Goal: Task Accomplishment & Management: Manage account settings

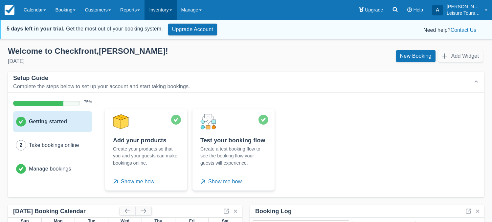
click at [164, 8] on link "Inventory" at bounding box center [161, 10] width 32 height 20
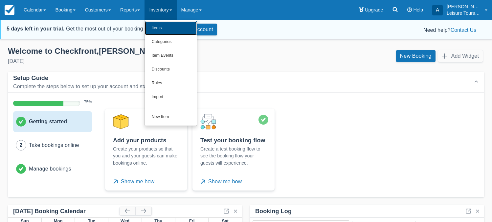
click at [164, 26] on link "Items" at bounding box center [171, 28] width 52 height 14
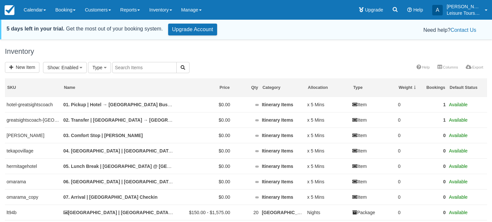
select select
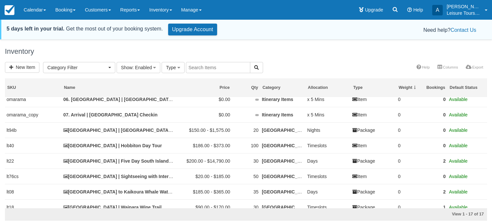
scroll to position [83, 0]
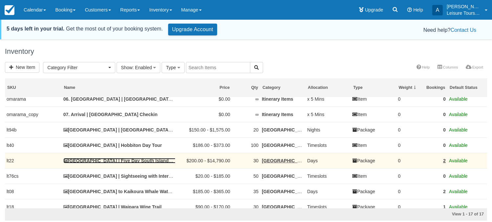
click at [141, 164] on link "[GEOGRAPHIC_DATA] | Five Day South Island Tour" at bounding box center [121, 160] width 117 height 5
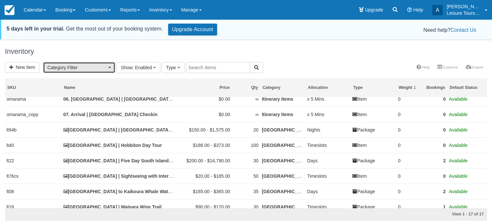
click at [102, 68] on span "Category Filter" at bounding box center [76, 67] width 59 height 7
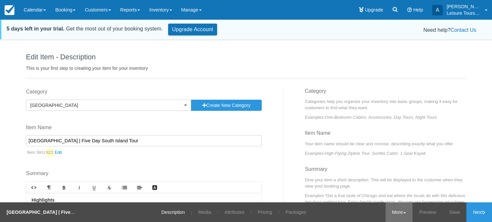
click at [387, 213] on link "More" at bounding box center [399, 213] width 27 height 20
click at [381, 182] on link "Copy" at bounding box center [387, 180] width 52 height 14
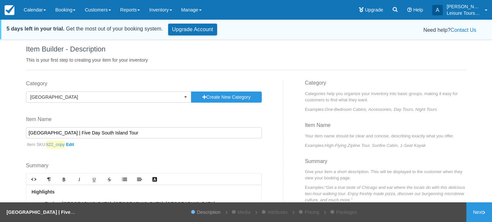
scroll to position [27, 0]
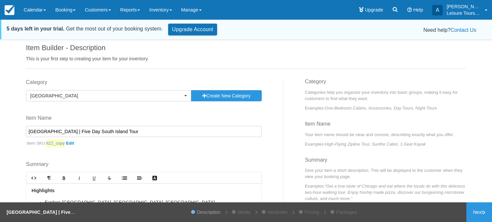
click at [72, 143] on link "lt22_copy" at bounding box center [61, 144] width 30 height 8
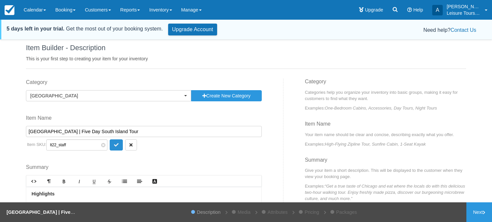
type input "lt22_staff"
click at [110, 146] on button "submit" at bounding box center [116, 145] width 13 height 11
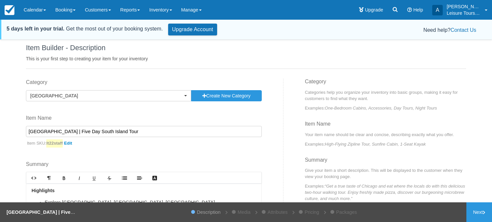
click at [102, 129] on input "[GEOGRAPHIC_DATA] | Five Day South Island Tour" at bounding box center [144, 131] width 236 height 11
click at [112, 132] on input "[GEOGRAPHIC_DATA] | Five Day South Island Tour" at bounding box center [144, 131] width 236 height 11
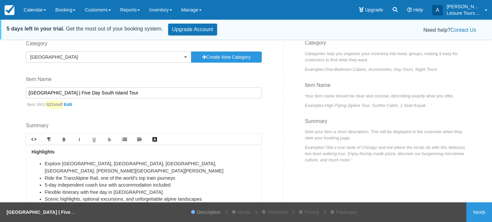
scroll to position [66, 0]
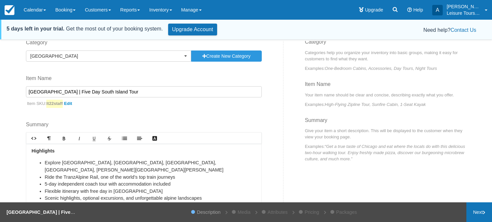
click at [466, 217] on link "Next" at bounding box center [479, 213] width 26 height 20
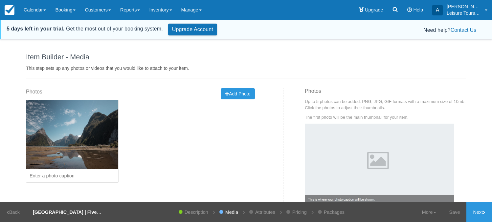
scroll to position [39, 0]
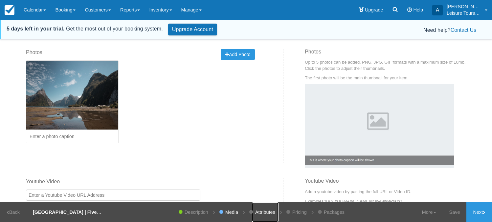
click at [263, 213] on link "Attributes" at bounding box center [265, 213] width 27 height 20
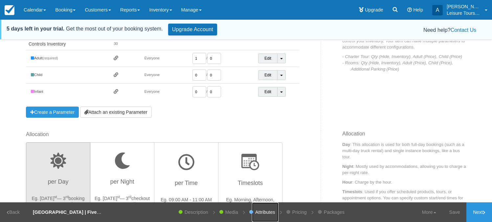
scroll to position [262, 0]
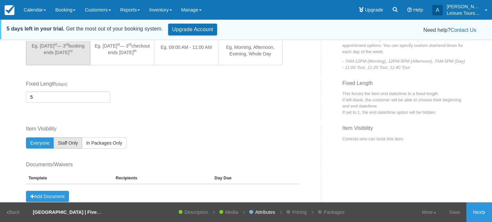
click at [69, 142] on span "Staff Only" at bounding box center [68, 143] width 20 height 5
radio input "true"
click at [206, 211] on link "Description" at bounding box center [196, 213] width 30 height 20
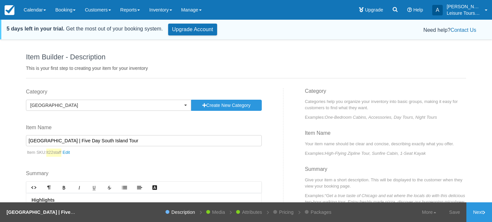
click at [56, 142] on input "Christchurch | Five Day South Island Tour" at bounding box center [144, 140] width 236 height 11
click at [202, 146] on input "Christchurch - Five Day South Island Tour" at bounding box center [144, 140] width 236 height 11
type input "Christchurch - Five Day South Island Tour"
click at [222, 158] on div "Category Christchurch Previously Used Categories Itinerary Items Cruise Excursi…" at bounding box center [152, 201] width 262 height 226
click at [456, 218] on link "Save" at bounding box center [455, 213] width 24 height 20
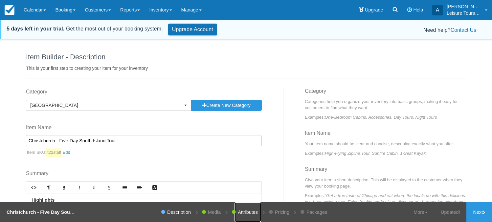
click at [254, 215] on link "Attributes" at bounding box center [248, 213] width 27 height 20
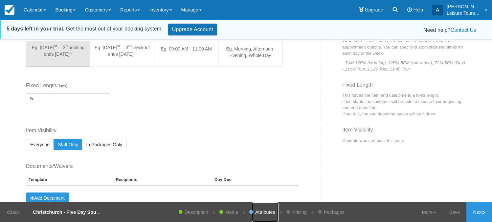
scroll to position [262, 0]
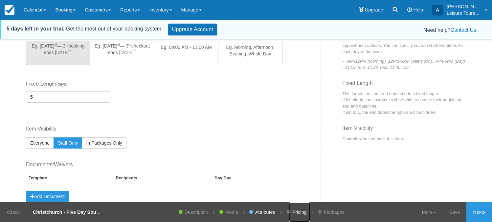
click at [294, 215] on link "Pricing" at bounding box center [299, 213] width 21 height 20
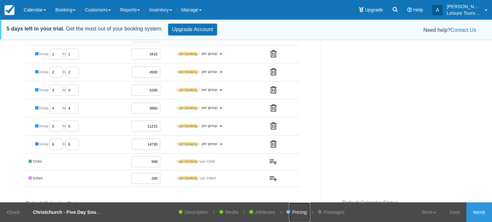
scroll to position [133, 0]
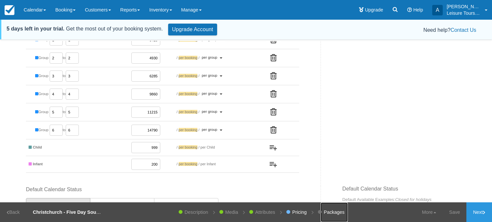
click at [331, 210] on link "Packages" at bounding box center [334, 213] width 27 height 20
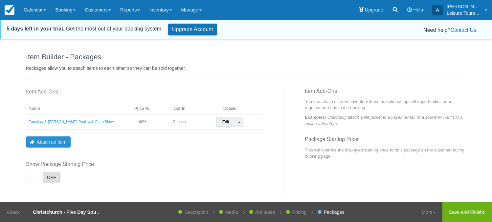
click at [59, 140] on link "Attach an Item" at bounding box center [48, 142] width 45 height 11
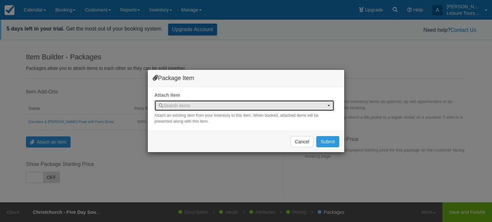
click at [211, 108] on span "Search items" at bounding box center [242, 105] width 167 height 7
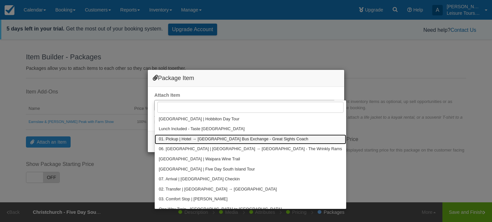
click at [192, 141] on span "01. Pickup | Hotel → [GEOGRAPHIC_DATA] Bus Exchange - Great Sights Coach" at bounding box center [233, 140] width 149 height 6
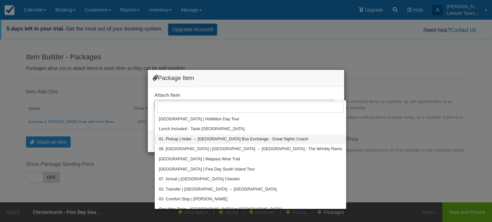
select select "13"
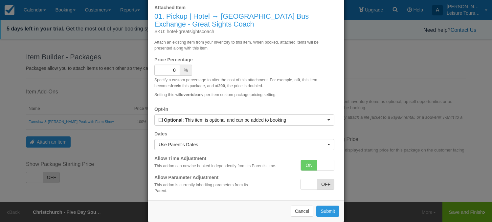
scroll to position [34, 0]
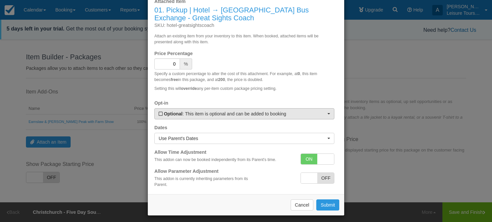
type input "0"
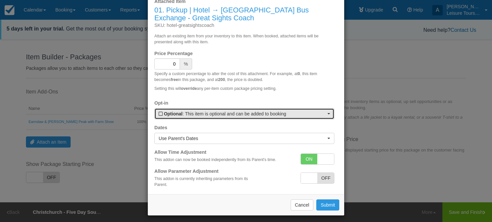
click at [302, 116] on span "Optional : This item is optional and can be added to booking" at bounding box center [242, 114] width 167 height 7
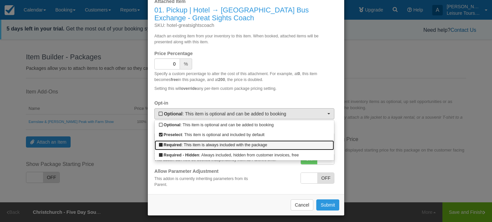
click at [259, 145] on link "Required : This item is always included with the package" at bounding box center [244, 146] width 179 height 10
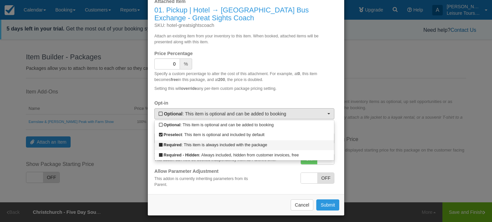
select select "R"
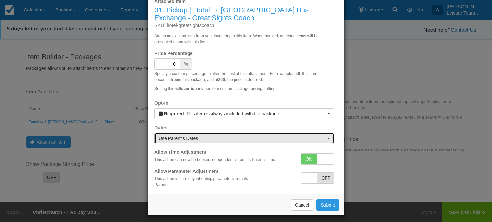
click at [313, 139] on span "Use Parent's Dates" at bounding box center [242, 138] width 167 height 7
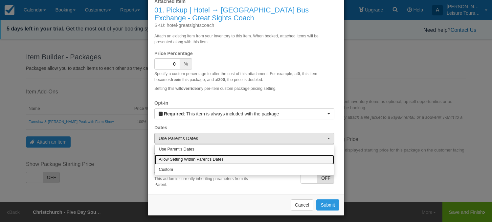
click at [274, 163] on link "Allow Setting Within Parent's Dates" at bounding box center [244, 160] width 179 height 10
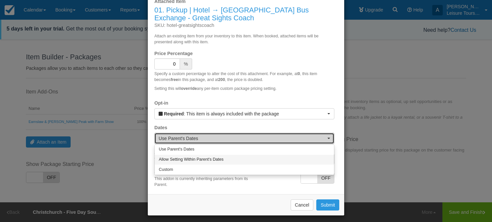
select select "1"
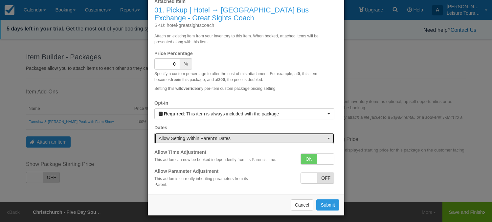
scroll to position [38, 0]
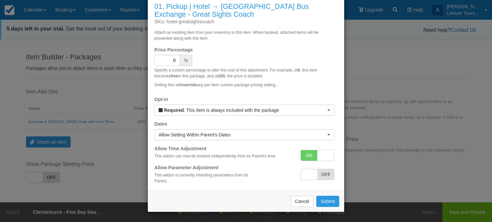
click at [320, 175] on span "OFF" at bounding box center [325, 174] width 17 height 11
click at [313, 178] on span "ON" at bounding box center [309, 174] width 17 height 11
checkbox input "false"
click at [330, 200] on button "Submit" at bounding box center [327, 201] width 23 height 11
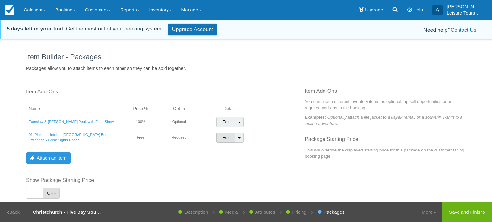
click at [228, 138] on link "Edit" at bounding box center [225, 138] width 19 height 10
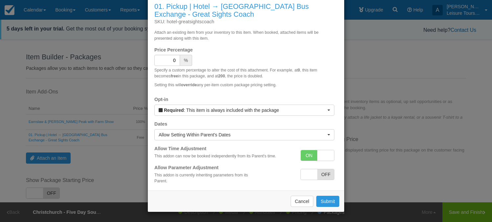
click at [326, 175] on span "OFF" at bounding box center [325, 174] width 17 height 11
checkbox input "true"
click at [330, 202] on button "Submit" at bounding box center [327, 201] width 23 height 11
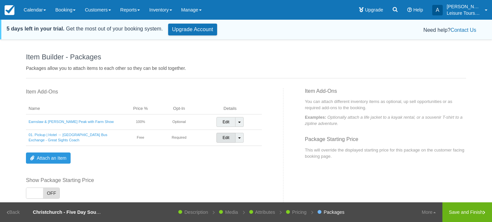
click at [224, 138] on link "Edit" at bounding box center [225, 138] width 19 height 10
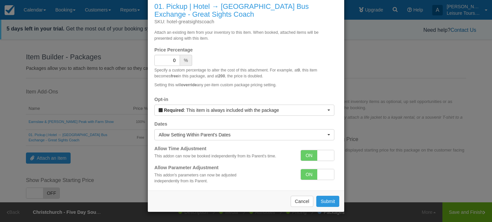
click at [322, 174] on span at bounding box center [325, 174] width 17 height 11
click at [318, 179] on span "OFF" at bounding box center [325, 174] width 17 height 11
checkbox input "true"
click at [327, 201] on button "Submit" at bounding box center [327, 201] width 23 height 11
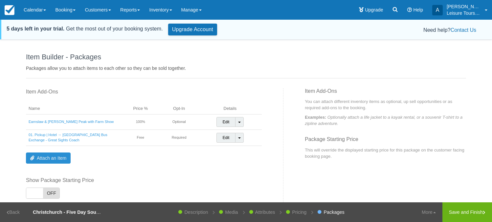
click at [65, 155] on link "Attach an Item" at bounding box center [48, 158] width 45 height 11
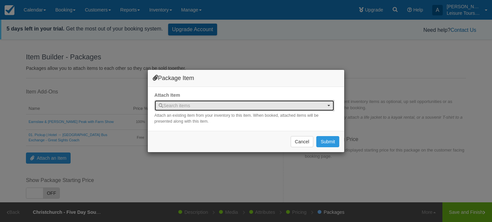
click at [209, 107] on span "Search items" at bounding box center [242, 105] width 167 height 7
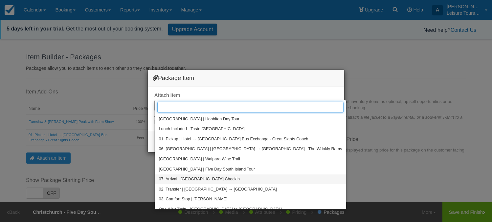
scroll to position [21, 0]
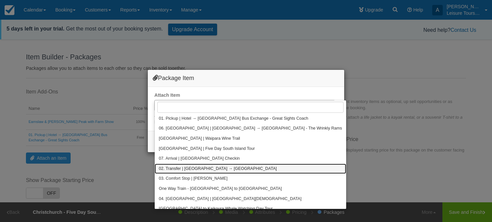
click at [195, 166] on span "02. Transfer | Christchurch Bus Exchange → Queenstown" at bounding box center [218, 169] width 118 height 6
select select "14"
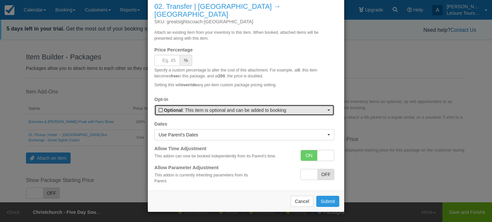
click at [273, 116] on button "Optional : This item is optional and can be added to booking" at bounding box center [244, 110] width 180 height 11
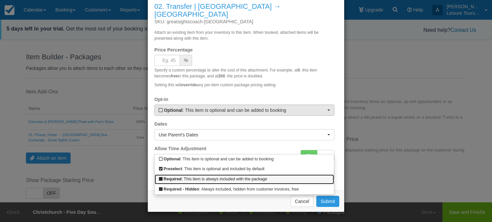
click at [237, 178] on link "Required : This item is always included with the package" at bounding box center [244, 180] width 179 height 10
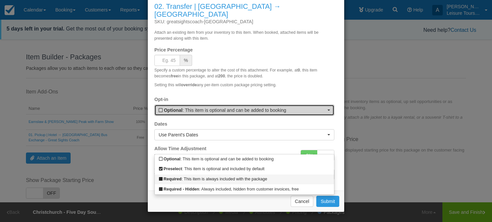
select select "R"
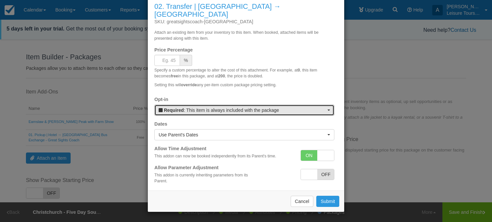
scroll to position [38, 0]
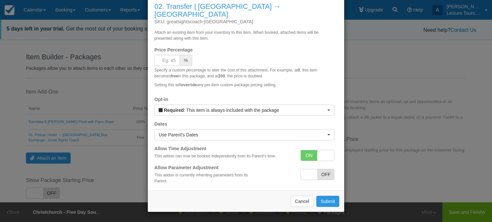
click at [321, 176] on span "OFF" at bounding box center [325, 174] width 17 height 11
checkbox input "true"
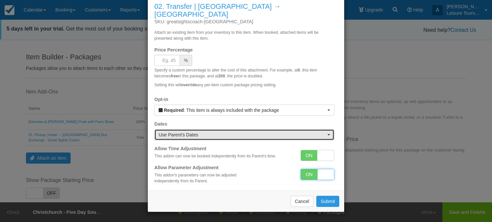
click at [312, 134] on span "Use Parent's Dates" at bounding box center [242, 135] width 167 height 7
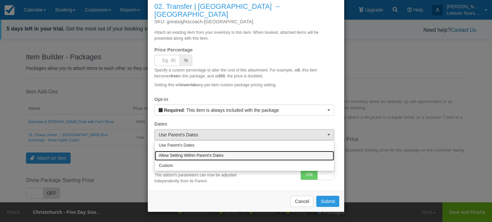
click at [272, 154] on link "Allow Setting Within Parent's Dates" at bounding box center [244, 156] width 179 height 10
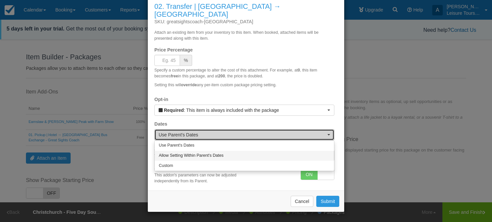
select select "1"
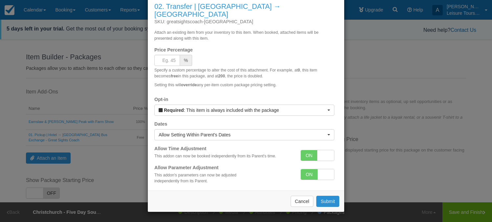
click at [337, 202] on button "Submit" at bounding box center [327, 201] width 23 height 11
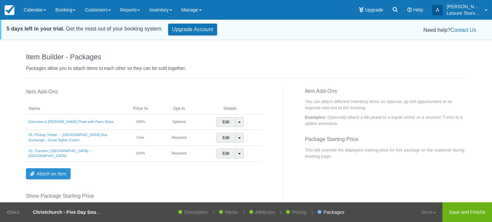
click at [61, 173] on link "Attach an Item" at bounding box center [48, 173] width 45 height 11
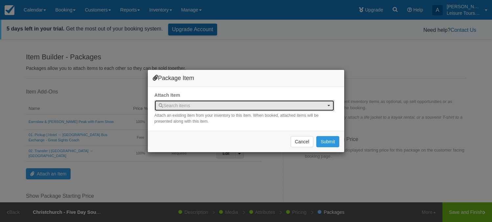
click at [267, 104] on span "Search items" at bounding box center [242, 105] width 167 height 7
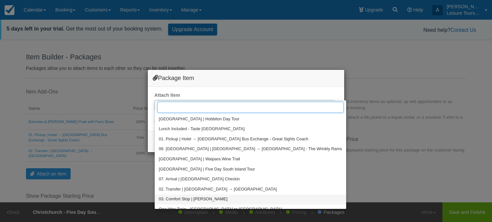
scroll to position [9, 0]
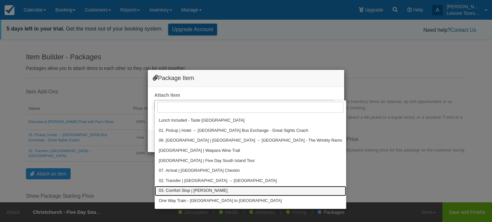
click at [174, 190] on span "03. Comfort Stop | Geraldine" at bounding box center [193, 191] width 69 height 6
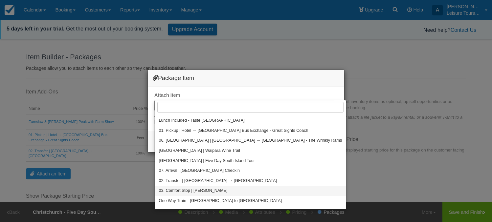
select select "15"
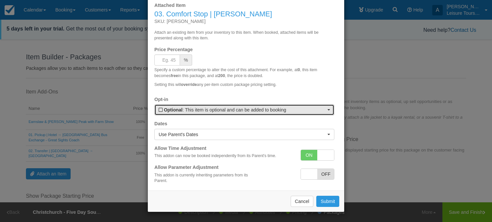
click at [261, 116] on button "Optional : This item is optional and can be added to booking" at bounding box center [244, 109] width 180 height 11
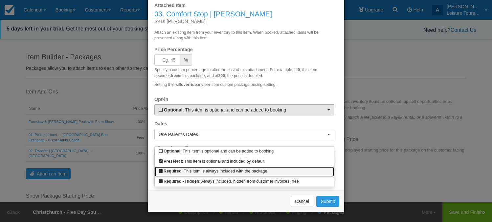
click at [225, 172] on link "Required : This item is always included with the package" at bounding box center [244, 172] width 179 height 10
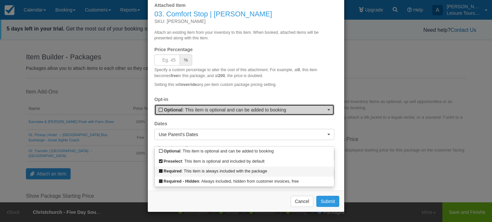
select select "R"
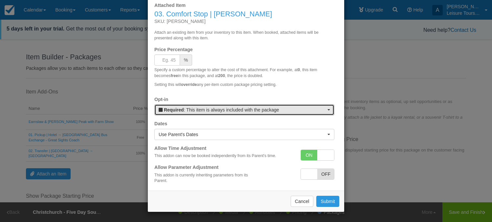
scroll to position [30, 0]
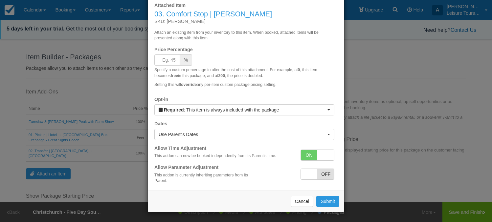
click at [231, 144] on div "Attached Item 03. Comfort Stop | Geraldine SKU: geraldine Attach an existing it…" at bounding box center [246, 94] width 196 height 194
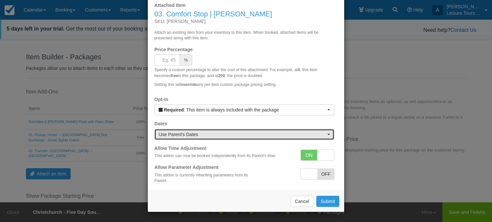
click at [233, 138] on button "Use Parent's Dates" at bounding box center [244, 134] width 180 height 11
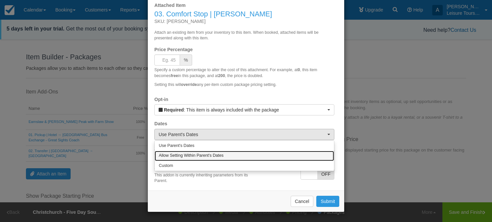
click at [229, 156] on link "Allow Setting Within Parent's Dates" at bounding box center [244, 156] width 179 height 10
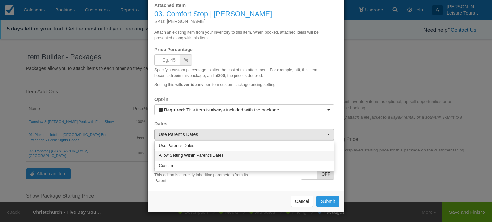
select select "1"
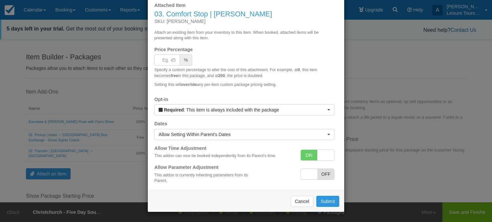
click at [319, 171] on span "OFF" at bounding box center [325, 174] width 17 height 11
checkbox input "true"
click at [326, 201] on button "Submit" at bounding box center [327, 201] width 23 height 11
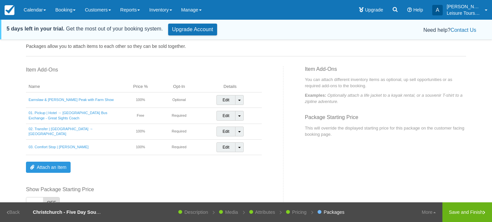
scroll to position [28, 0]
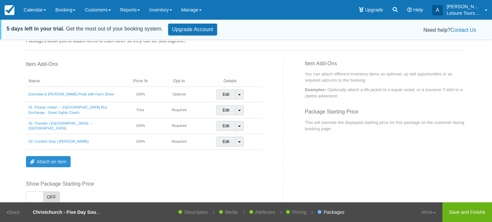
click at [56, 163] on link "Attach an Item" at bounding box center [48, 161] width 45 height 11
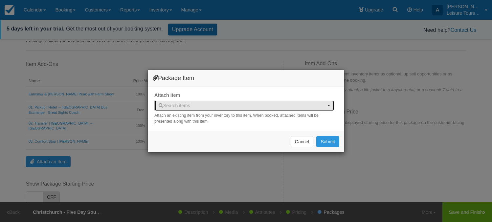
click at [199, 108] on span "Search items" at bounding box center [242, 105] width 167 height 7
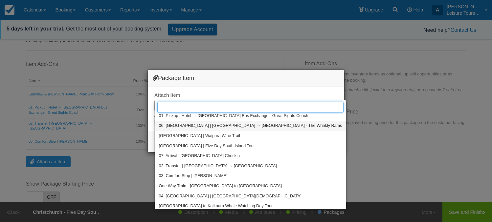
scroll to position [27, 0]
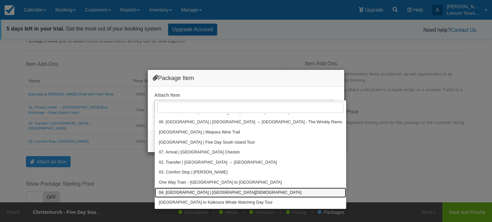
click at [173, 190] on span "04. [GEOGRAPHIC_DATA] | [GEOGRAPHIC_DATA][DEMOGRAPHIC_DATA]" at bounding box center [230, 193] width 143 height 6
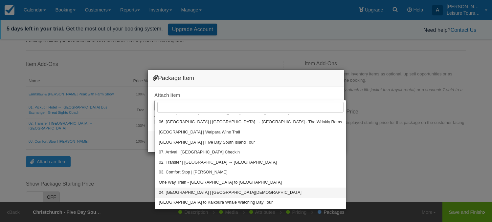
select select "16"
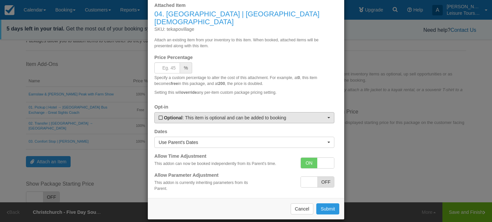
scroll to position [38, 0]
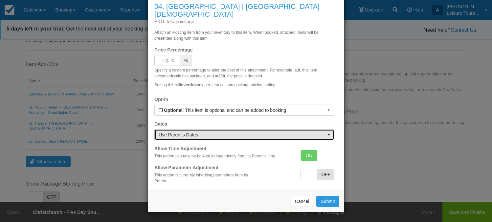
click at [248, 136] on span "Use Parent's Dates" at bounding box center [242, 135] width 167 height 7
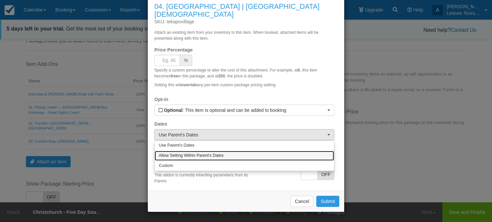
click at [235, 157] on link "Allow Setting Within Parent's Dates" at bounding box center [244, 156] width 179 height 10
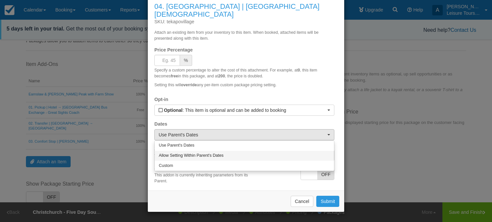
select select "1"
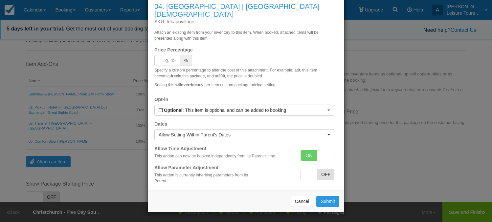
click at [318, 169] on span "OFF" at bounding box center [325, 174] width 17 height 11
checkbox input "true"
click at [328, 198] on button "Submit" at bounding box center [327, 201] width 23 height 11
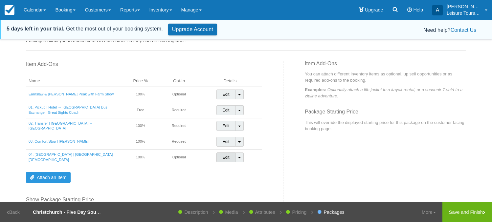
click at [224, 158] on link "Edit" at bounding box center [225, 158] width 19 height 10
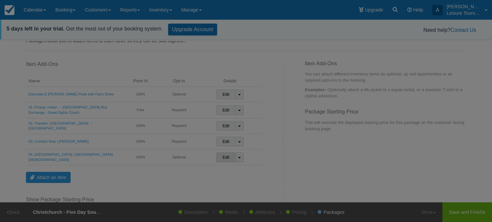
scroll to position [0, 0]
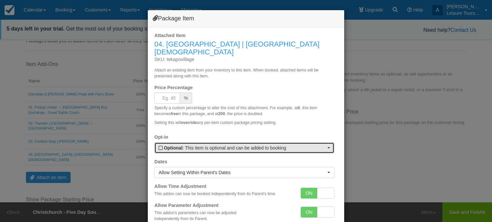
click at [243, 151] on button "Optional : This item is optional and can be added to booking" at bounding box center [244, 148] width 180 height 11
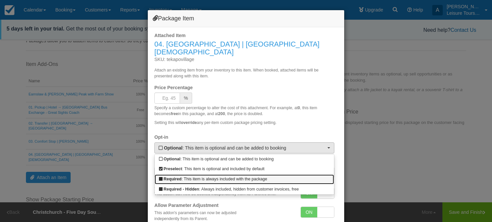
click at [226, 179] on link "Required : This item is always included with the package" at bounding box center [244, 180] width 179 height 10
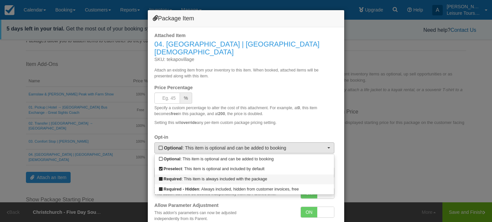
select select "R"
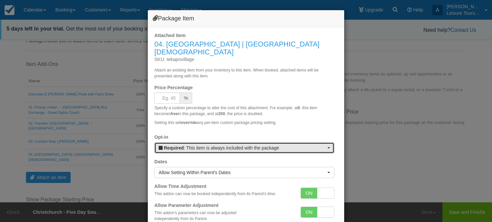
scroll to position [38, 0]
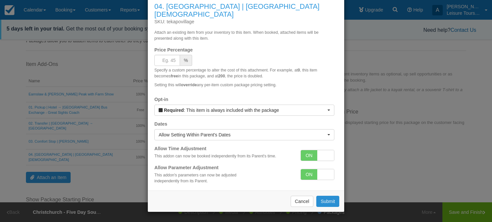
click at [324, 199] on button "Submit" at bounding box center [327, 201] width 23 height 11
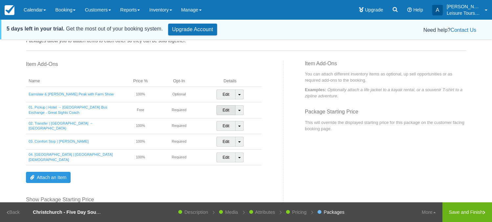
click at [226, 110] on link "Edit" at bounding box center [225, 110] width 19 height 10
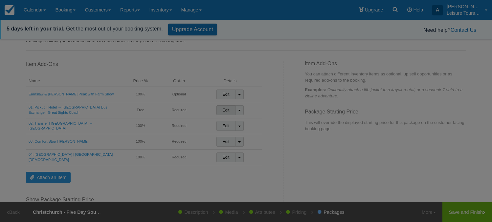
scroll to position [0, 0]
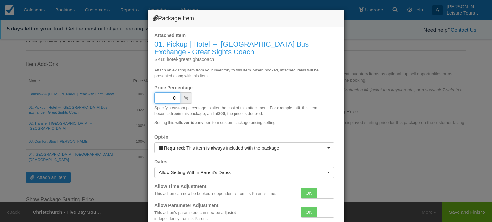
drag, startPoint x: 168, startPoint y: 98, endPoint x: 177, endPoint y: 97, distance: 8.9
click at [177, 97] on input "0" at bounding box center [167, 98] width 26 height 11
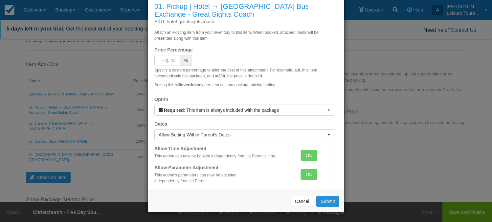
click at [330, 199] on button "Submit" at bounding box center [327, 201] width 23 height 11
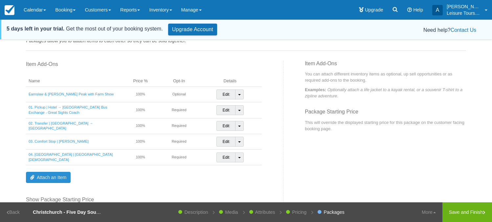
click at [56, 181] on link "Attach an Item" at bounding box center [48, 177] width 45 height 11
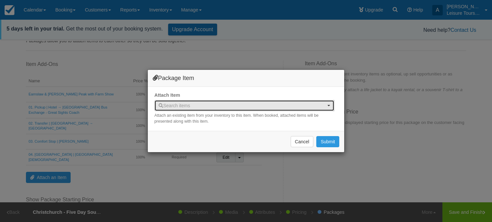
click at [194, 109] on button "Search items" at bounding box center [244, 105] width 180 height 11
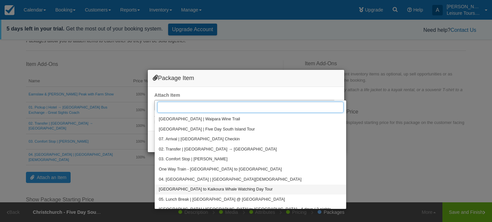
scroll to position [46, 0]
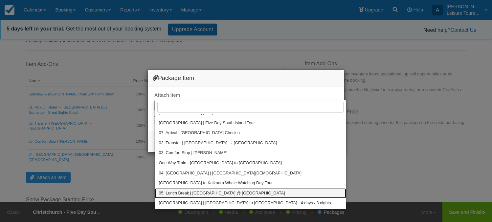
click at [168, 191] on span "05. Lunch Break | Hermitage Hotel @ Mount Cook Village" at bounding box center [222, 194] width 126 height 6
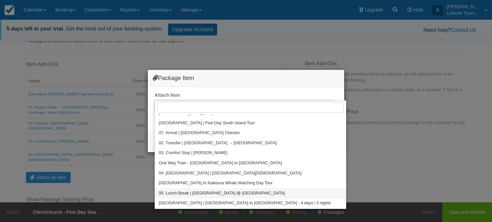
select select "17"
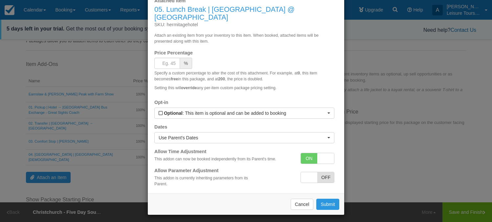
scroll to position [38, 0]
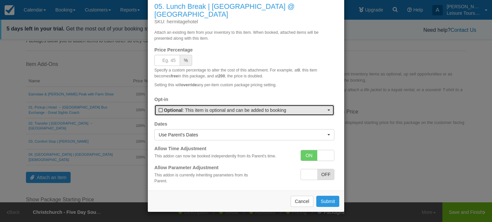
click at [232, 110] on span "Optional : This item is optional and can be added to booking" at bounding box center [242, 110] width 167 height 7
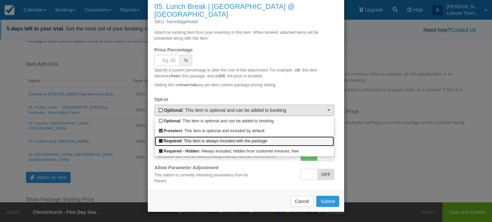
click at [215, 141] on link "Required : This item is always included with the package" at bounding box center [244, 142] width 179 height 10
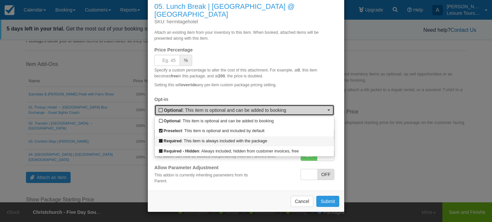
select select "R"
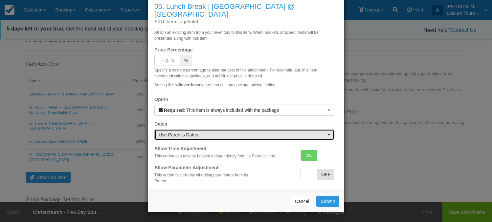
click at [207, 135] on span "Use Parent's Dates" at bounding box center [242, 135] width 167 height 7
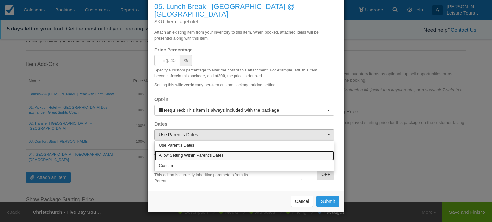
click at [196, 155] on span "Allow Setting Within Parent's Dates" at bounding box center [191, 156] width 65 height 6
select select "1"
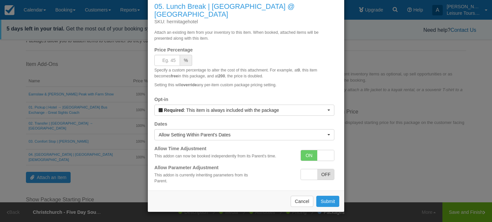
click at [327, 176] on span "OFF" at bounding box center [325, 174] width 17 height 11
checkbox input "true"
click at [330, 201] on button "Submit" at bounding box center [327, 201] width 23 height 11
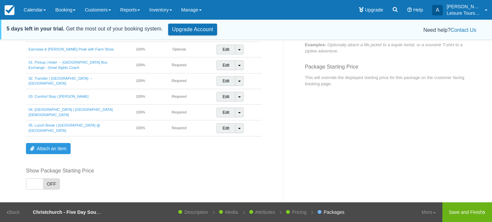
scroll to position [75, 0]
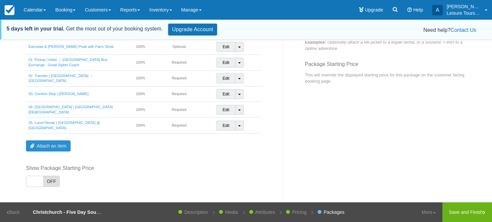
click at [47, 147] on link "Attach an Item" at bounding box center [48, 146] width 45 height 11
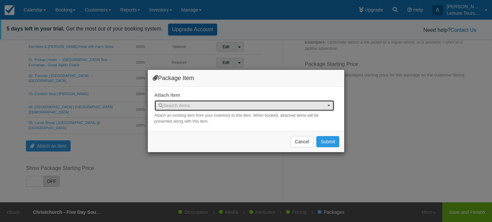
click at [214, 111] on button "Search items" at bounding box center [244, 105] width 180 height 11
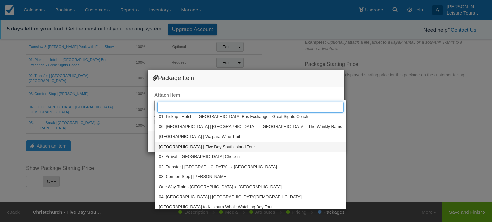
scroll to position [7, 0]
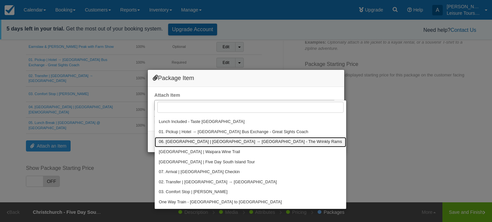
click at [189, 143] on span "06. [GEOGRAPHIC_DATA] | [GEOGRAPHIC_DATA] → [GEOGRAPHIC_DATA] - The Wrinkly Rams" at bounding box center [250, 142] width 183 height 6
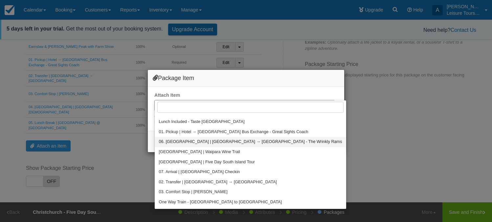
select select "18"
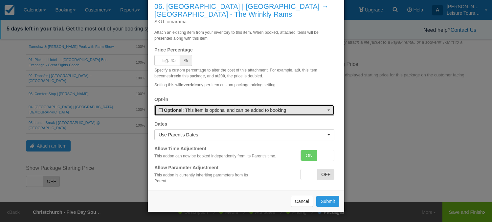
click at [263, 114] on span "Optional : This item is optional and can be added to booking" at bounding box center [242, 110] width 167 height 7
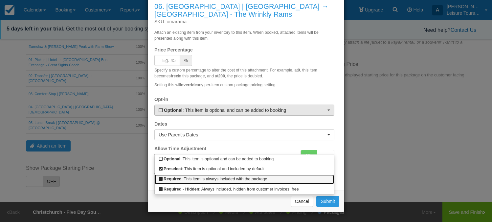
click at [222, 178] on link "Required : This item is always included with the package" at bounding box center [244, 180] width 179 height 10
select select "R"
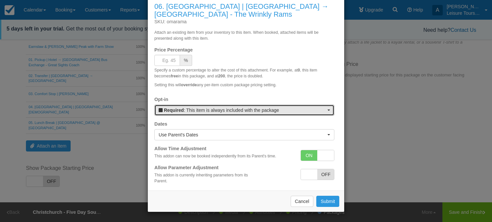
scroll to position [38, 0]
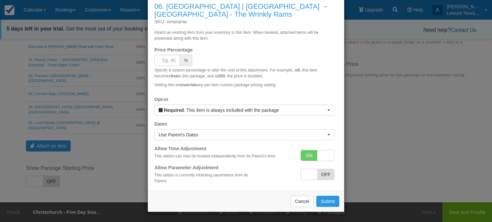
click at [318, 171] on span "OFF" at bounding box center [325, 174] width 17 height 11
checkbox input "true"
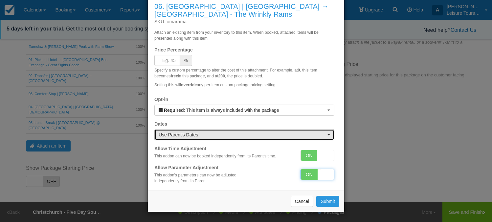
click at [311, 134] on span "Use Parent's Dates" at bounding box center [242, 135] width 167 height 7
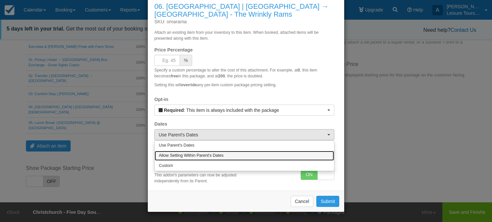
click at [270, 156] on link "Allow Setting Within Parent's Dates" at bounding box center [244, 156] width 179 height 10
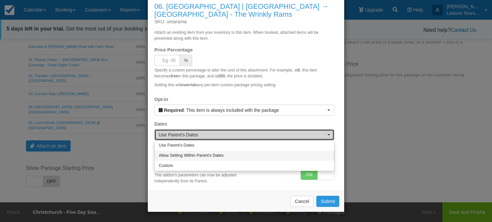
select select "1"
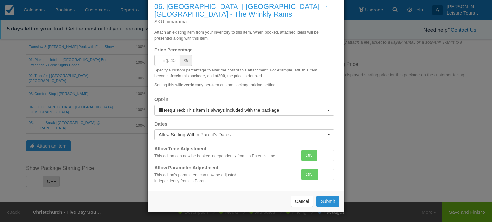
click at [332, 200] on button "Submit" at bounding box center [327, 201] width 23 height 11
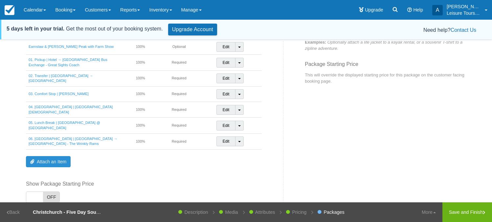
click at [56, 166] on link "Attach an Item" at bounding box center [48, 161] width 45 height 11
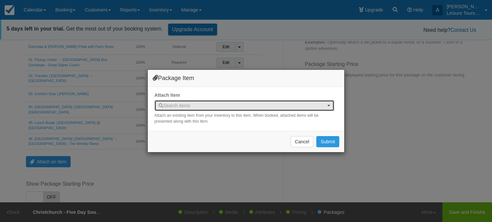
click at [234, 108] on span "Search items" at bounding box center [242, 105] width 167 height 7
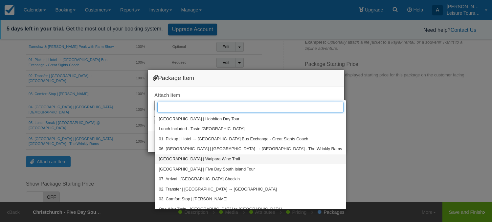
scroll to position [11, 0]
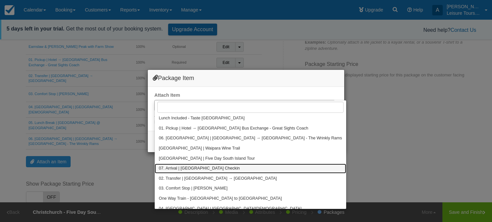
click at [195, 165] on link "07. Arrival | Queenstown - Hotel Checkin" at bounding box center [250, 169] width 191 height 10
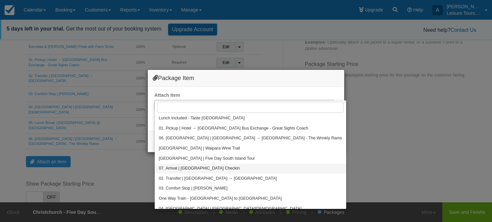
select select "19"
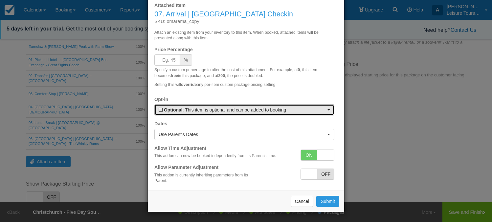
click at [248, 113] on span "Optional : This item is optional and can be added to booking" at bounding box center [242, 110] width 167 height 7
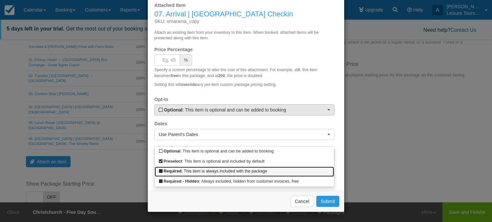
click at [206, 171] on link "Required : This item is always included with the package" at bounding box center [244, 172] width 179 height 10
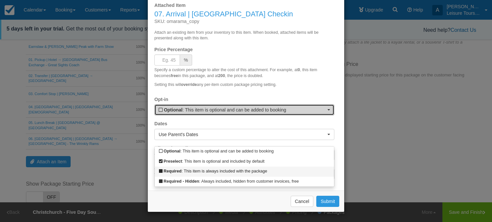
select select "R"
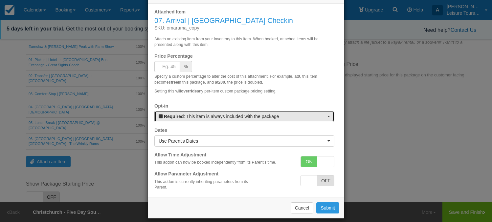
scroll to position [30, 0]
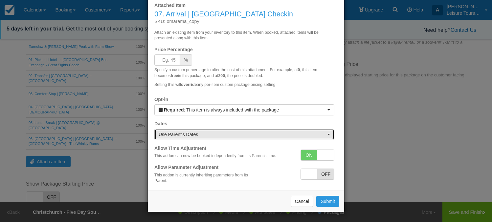
click at [220, 137] on span "Use Parent's Dates" at bounding box center [242, 134] width 167 height 7
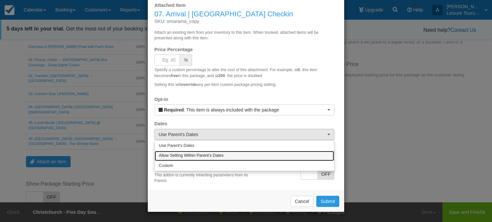
click at [209, 157] on span "Allow Setting Within Parent's Dates" at bounding box center [191, 156] width 65 height 6
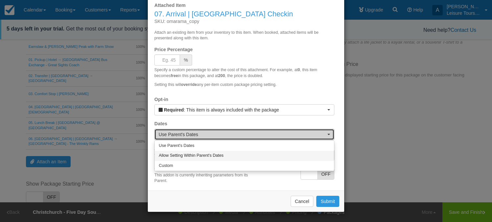
select select "1"
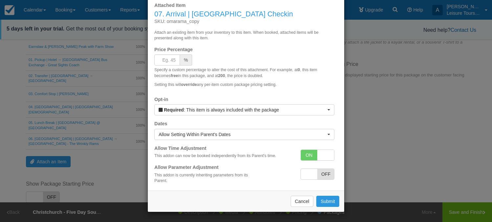
click at [331, 175] on span "OFF" at bounding box center [325, 174] width 17 height 11
checkbox input "true"
click at [327, 200] on button "Submit" at bounding box center [327, 201] width 23 height 11
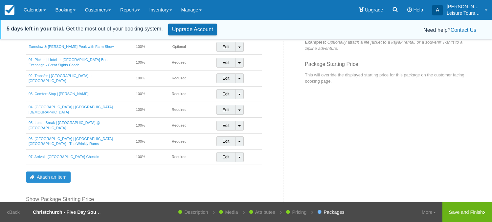
click at [61, 182] on link "Attach an Item" at bounding box center [48, 177] width 45 height 11
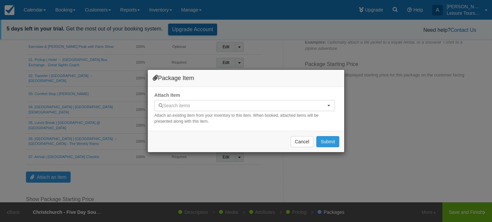
click at [243, 113] on p "Attach an existing item from your inventory to this item. When booked, attached…" at bounding box center [244, 118] width 180 height 11
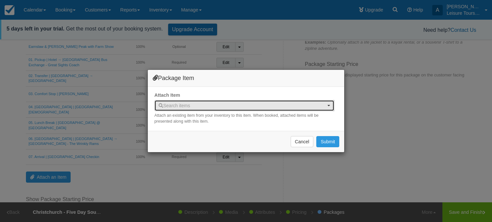
click at [248, 105] on span "Search items" at bounding box center [242, 105] width 167 height 7
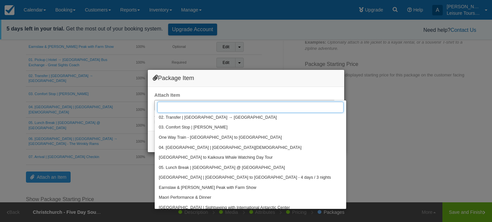
scroll to position [76, 0]
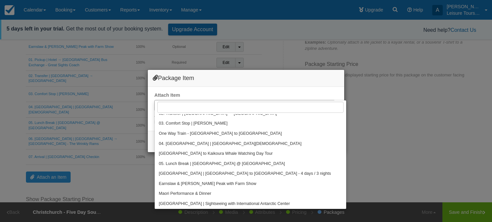
click at [131, 182] on div "Package Item Attach Item Search items Search items Auckland | Hobbiton Day Tour…" at bounding box center [246, 111] width 492 height 222
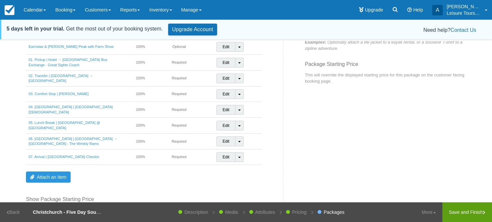
click at [461, 216] on link "Save and Finish" at bounding box center [467, 213] width 50 height 20
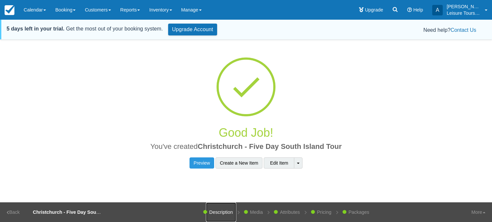
click at [215, 211] on link "Description" at bounding box center [221, 213] width 30 height 20
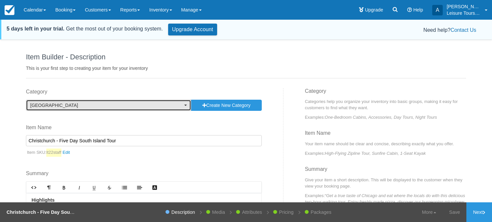
click at [141, 103] on span "[GEOGRAPHIC_DATA]" at bounding box center [106, 105] width 152 height 7
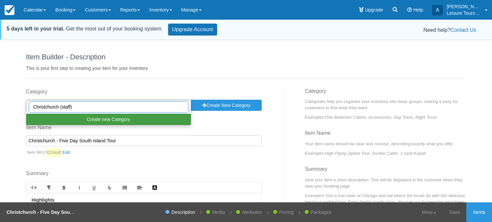
type input "Christchurch (staff)"
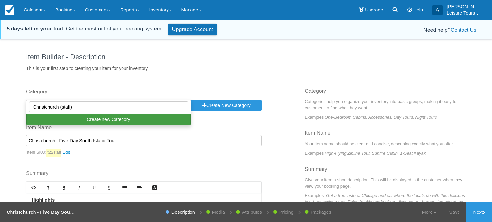
click at [114, 117] on button "Create new Category" at bounding box center [108, 119] width 165 height 11
select select "Christchurch (staff)"
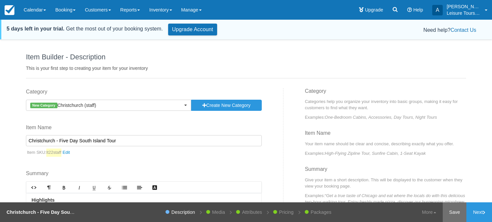
click at [452, 217] on link "Save" at bounding box center [455, 213] width 24 height 20
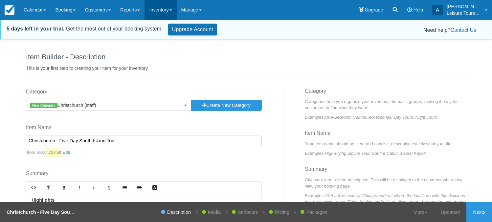
click at [175, 7] on link "Inventory" at bounding box center [161, 10] width 32 height 20
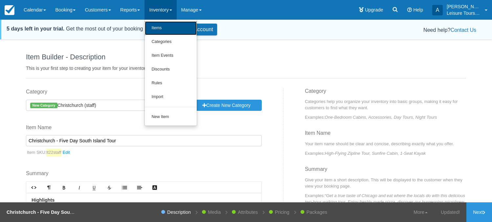
click at [172, 24] on link "Items" at bounding box center [171, 28] width 52 height 14
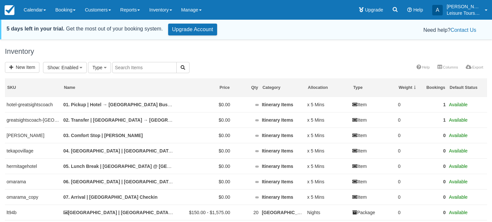
select select
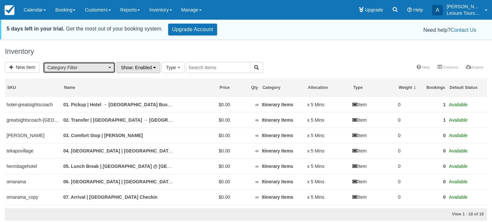
click at [75, 70] on span "Category Filter" at bounding box center [76, 67] width 59 height 7
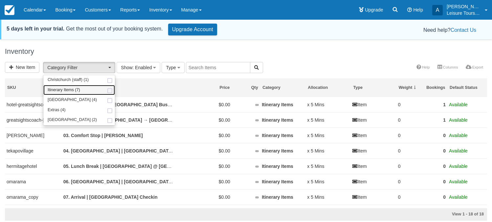
click at [101, 91] on link "Itinerary Items (7)" at bounding box center [79, 90] width 72 height 10
select select "7"
click at [323, 59] on div "Inventory" at bounding box center [246, 51] width 492 height 21
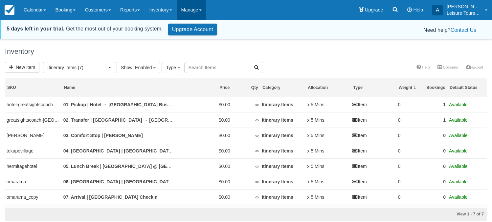
click at [193, 11] on link "Manage" at bounding box center [192, 10] width 30 height 20
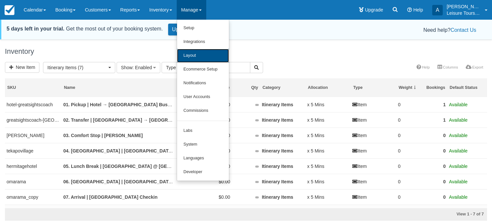
click at [209, 59] on link "Layout" at bounding box center [203, 56] width 52 height 14
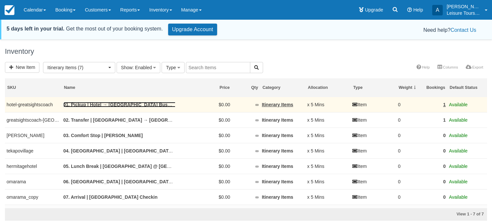
click at [132, 105] on link "01. Pickup | Hotel → [GEOGRAPHIC_DATA] Bus Exchange - Great Sights Coach" at bounding box center [150, 104] width 174 height 5
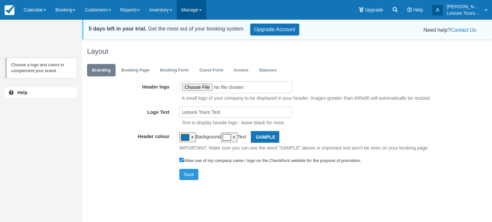
click at [206, 11] on link "Manage" at bounding box center [192, 10] width 30 height 20
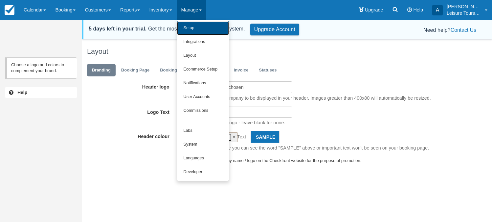
click at [206, 30] on link "Setup" at bounding box center [203, 28] width 52 height 14
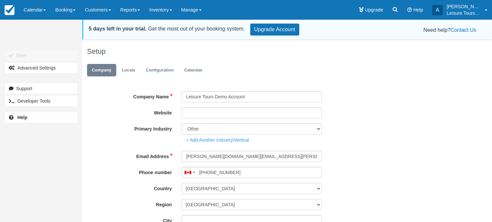
type input "(604) 256-8923"
click at [127, 73] on link "Locale" at bounding box center [128, 70] width 23 height 13
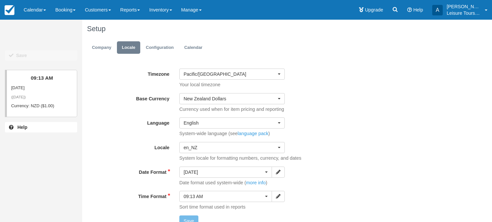
scroll to position [18, 0]
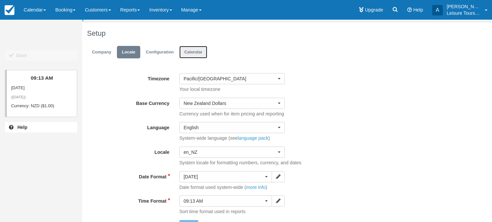
click at [190, 50] on link "Calendar" at bounding box center [193, 52] width 28 height 13
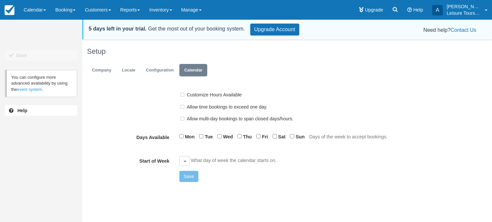
click at [183, 95] on label "Customize Hours Available" at bounding box center [212, 95] width 67 height 10
checkbox input "true"
type input "09:00 AM"
type input "05:00 PM"
type input "09:00 AM"
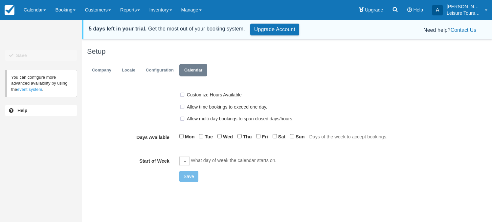
type input "05:00 PM"
type input "09:00 AM"
type input "05:00 PM"
type input "09:00 AM"
type input "05:00 PM"
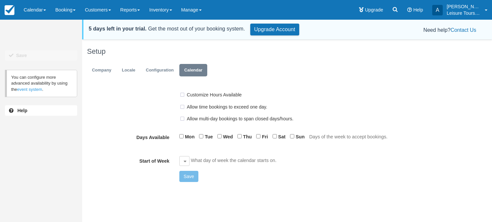
type input "09:00 AM"
type input "05:00 PM"
type input "09:00 AM"
type input "05:00 PM"
type input "09:00 AM"
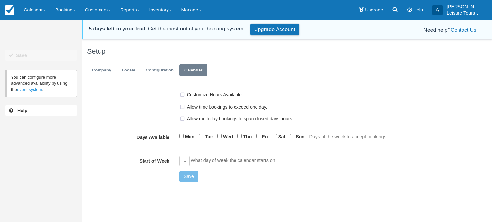
type input "05:00 PM"
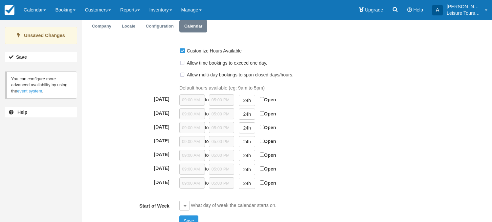
scroll to position [45, 0]
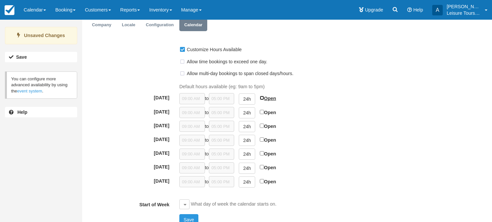
click at [264, 98] on input "Open" at bounding box center [262, 98] width 4 height 4
checkbox input "true"
click at [264, 113] on input "Open" at bounding box center [262, 112] width 4 height 4
checkbox input "true"
click at [251, 100] on button "24h" at bounding box center [247, 99] width 16 height 11
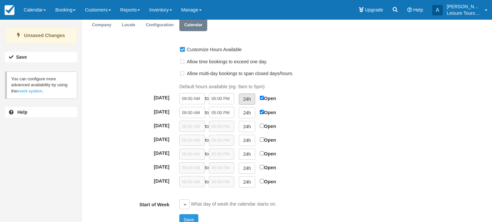
type input "12:00 AM"
click at [251, 113] on button "24h" at bounding box center [247, 112] width 16 height 11
type input "12:00 AM"
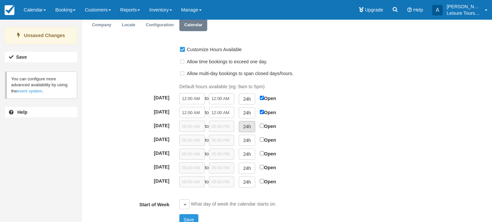
click at [251, 125] on button "24h" at bounding box center [247, 126] width 16 height 11
type input "12:00 AM"
click at [251, 140] on button "24h" at bounding box center [247, 140] width 16 height 11
type input "12:00 AM"
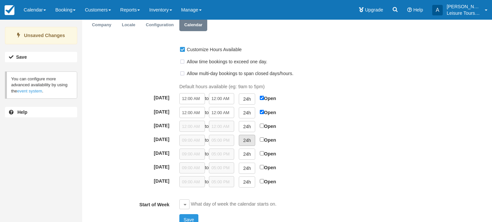
type input "12:00 AM"
click at [251, 155] on button "24h" at bounding box center [247, 154] width 16 height 11
type input "12:00 AM"
click at [250, 168] on button "24h" at bounding box center [247, 168] width 16 height 11
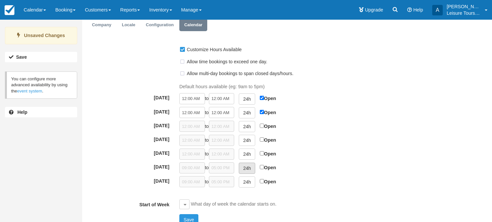
type input "12:00 AM"
click at [250, 181] on button "24h" at bounding box center [247, 182] width 16 height 11
type input "12:00 AM"
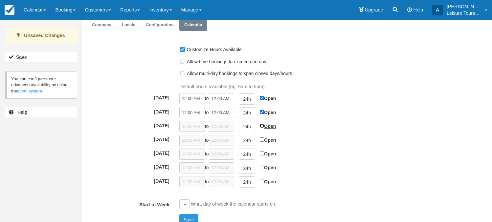
click at [264, 126] on input "Open" at bounding box center [262, 126] width 4 height 4
checkbox input "true"
click at [264, 142] on input "Open" at bounding box center [262, 140] width 4 height 4
checkbox input "true"
click at [264, 156] on input "Open" at bounding box center [262, 153] width 4 height 4
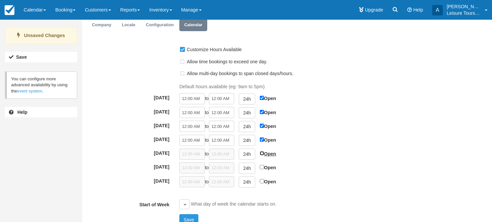
checkbox input "true"
click at [264, 168] on input "Open" at bounding box center [262, 167] width 4 height 4
checkbox input "true"
click at [264, 183] on input "Open" at bounding box center [262, 181] width 4 height 4
checkbox input "true"
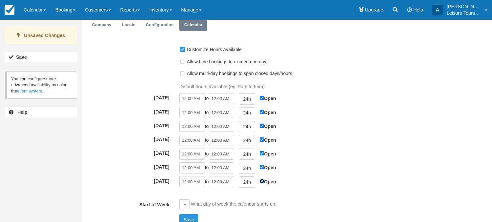
scroll to position [55, 0]
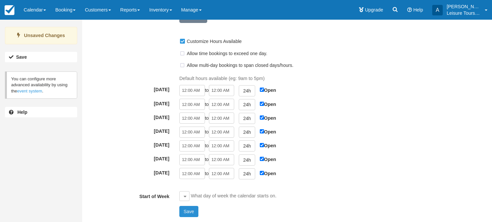
click at [187, 210] on button "Save" at bounding box center [188, 211] width 19 height 11
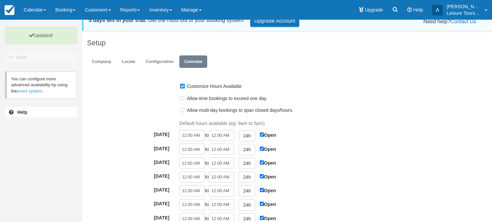
scroll to position [5, 0]
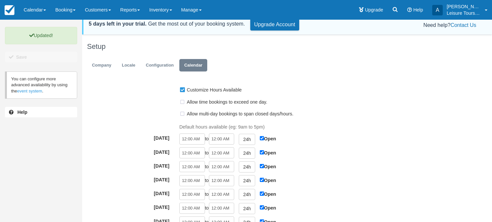
click at [181, 103] on label "Allow time bookings to exceed one day." at bounding box center [225, 102] width 92 height 10
checkbox input "true"
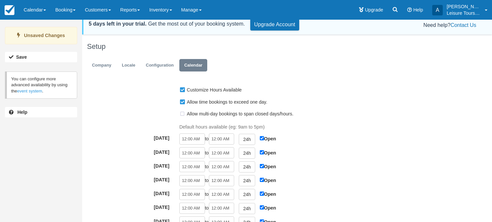
click at [181, 113] on label "Allow multi-day bookings to span closed days/hours." at bounding box center [238, 114] width 118 height 10
checkbox input "true"
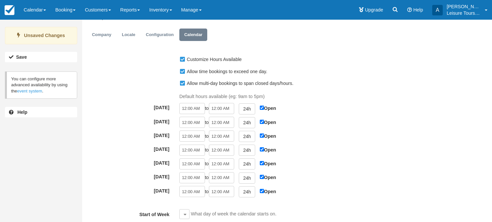
scroll to position [55, 0]
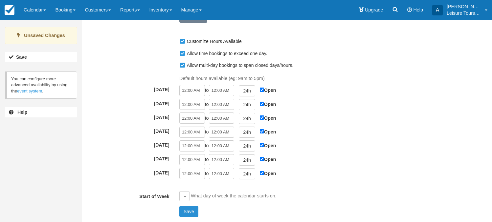
click at [187, 210] on button "Save" at bounding box center [188, 211] width 19 height 11
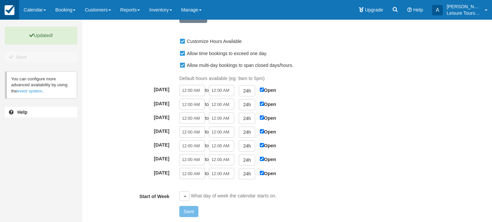
click at [10, 9] on img at bounding box center [10, 10] width 10 height 10
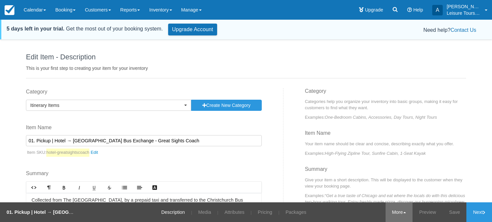
click at [392, 211] on link "More" at bounding box center [399, 213] width 27 height 20
click at [385, 178] on link "Copy" at bounding box center [387, 180] width 52 height 14
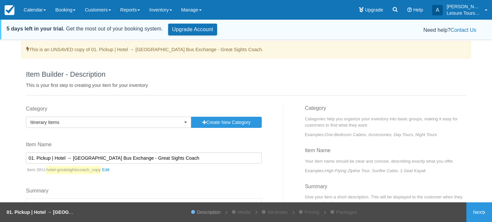
click at [31, 157] on input "01. Pickup | Hotel → [GEOGRAPHIC_DATA] Bus Exchange - Great Sights Coach" at bounding box center [144, 158] width 236 height 11
click at [59, 159] on input "08. Pickup | Hotel → [GEOGRAPHIC_DATA] Bus Exchange - Great Sights Coach" at bounding box center [144, 158] width 236 height 11
drag, startPoint x: 72, startPoint y: 158, endPoint x: 128, endPoint y: 157, distance: 55.8
click at [128, 157] on input "08. Pickup | Hotel → [GEOGRAPHIC_DATA] Bus Exchange - Great Sights Coach" at bounding box center [144, 158] width 236 height 11
paste input "Te Anau"
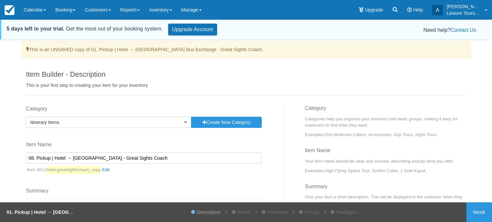
drag, startPoint x: 90, startPoint y: 157, endPoint x: 162, endPoint y: 158, distance: 71.9
click at [162, 158] on input "08. Pickup | Hotel → [GEOGRAPHIC_DATA] - Great Sights Coach" at bounding box center [144, 158] width 236 height 11
paste input "Real NZ coach"
drag, startPoint x: 89, startPoint y: 157, endPoint x: 194, endPoint y: 156, distance: 104.8
click at [190, 157] on input "08. Pickup | Hotel → [GEOGRAPHIC_DATA] - Real NZ coach" at bounding box center [144, 158] width 236 height 11
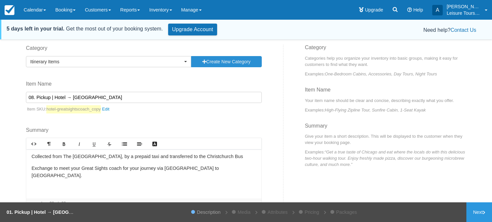
scroll to position [72, 0]
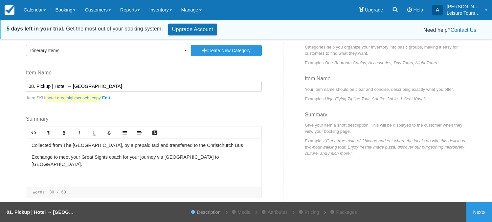
type input "08. Pickup | Hotel → [GEOGRAPHIC_DATA]"
click at [109, 98] on link "hotel-greatsightscoach_copy" at bounding box center [79, 98] width 66 height 8
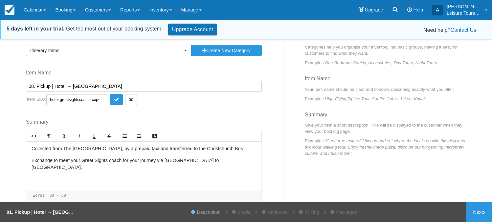
scroll to position [0, 8]
click at [101, 99] on span at bounding box center [103, 100] width 4 height 4
type input "hotel-[GEOGRAPHIC_DATA]"
click at [114, 99] on icon "submit" at bounding box center [116, 100] width 5 height 5
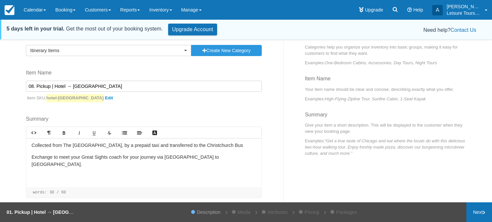
click at [474, 212] on link "Next" at bounding box center [479, 213] width 26 height 20
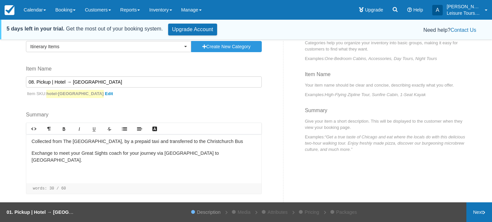
scroll to position [55, 0]
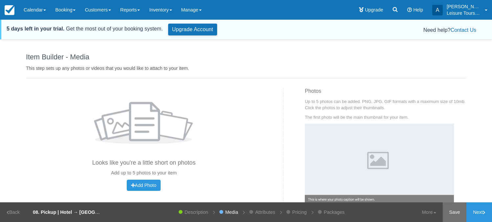
click at [450, 211] on link "Save" at bounding box center [455, 213] width 24 height 20
click at [477, 213] on link "Next" at bounding box center [479, 213] width 26 height 20
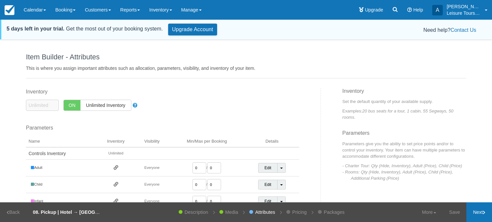
click at [477, 213] on link "Next" at bounding box center [479, 213] width 26 height 20
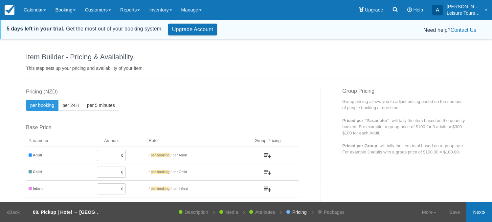
click at [477, 213] on link "Next" at bounding box center [479, 213] width 26 height 20
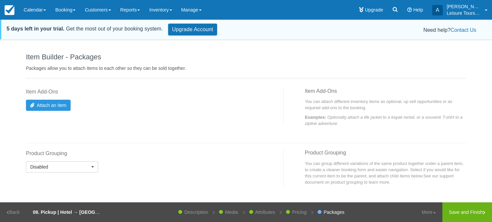
click at [477, 213] on link "Save and Finish" at bounding box center [467, 213] width 50 height 20
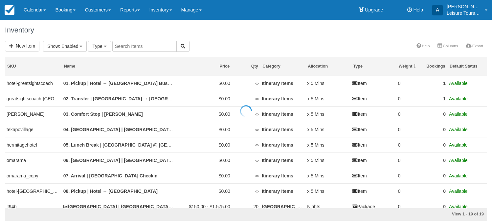
select select
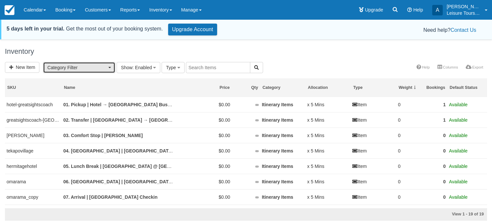
click at [76, 64] on button "Category Filter" at bounding box center [79, 67] width 72 height 11
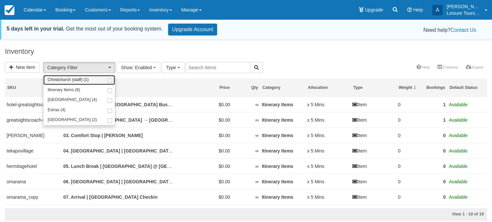
click at [75, 78] on span "Christchurch (staff) (1)" at bounding box center [68, 80] width 41 height 6
select select "8"
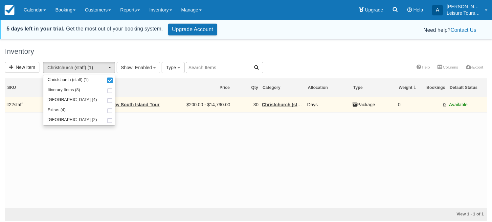
click at [145, 101] on td "Christchurch - Five Day South Island Tour" at bounding box center [118, 104] width 113 height 15
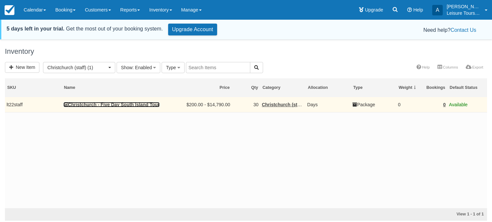
click at [142, 102] on link "Christchurch - Five Day South Island Tour" at bounding box center [111, 104] width 96 height 5
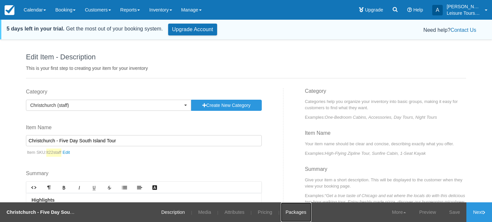
click at [303, 215] on link "Packages" at bounding box center [296, 213] width 31 height 20
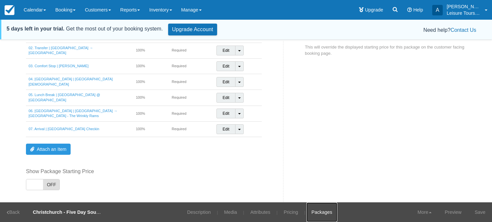
scroll to position [104, 0]
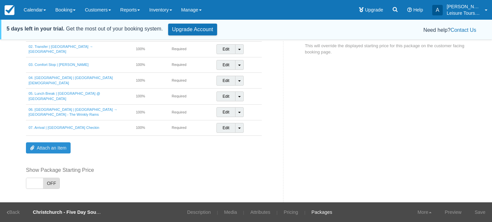
click at [39, 151] on link "Attach an Item" at bounding box center [48, 148] width 45 height 11
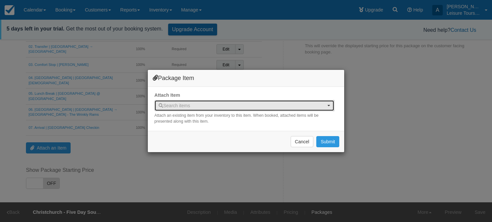
click at [204, 108] on span "Search items" at bounding box center [242, 105] width 167 height 7
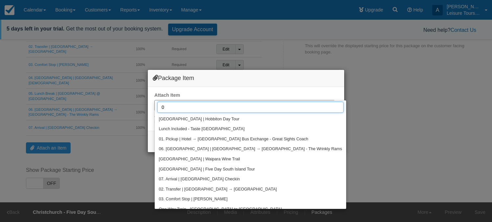
type input "08"
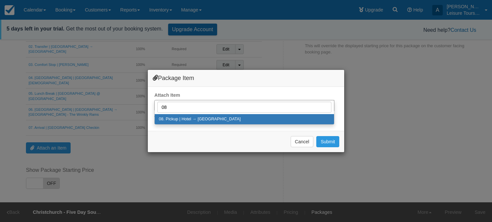
click at [208, 119] on span "08. Pickup | Hotel → Te Anau" at bounding box center [200, 120] width 82 height 6
select select "21"
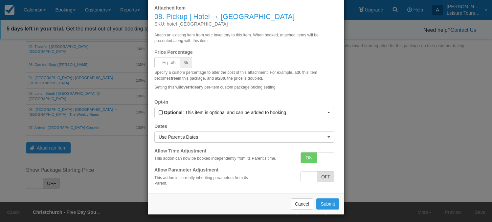
scroll to position [30, 0]
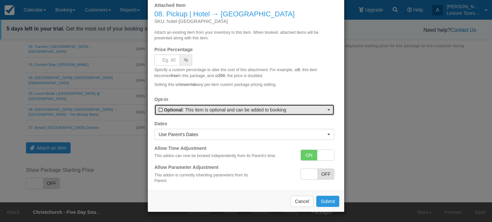
click at [285, 113] on button "Optional : This item is optional and can be added to booking" at bounding box center [244, 109] width 180 height 11
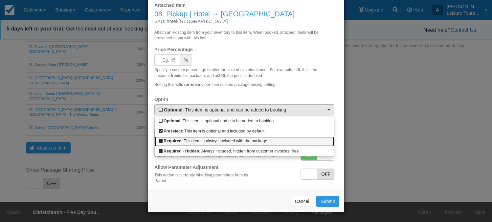
click at [238, 141] on link "Required : This item is always included with the package" at bounding box center [244, 142] width 179 height 10
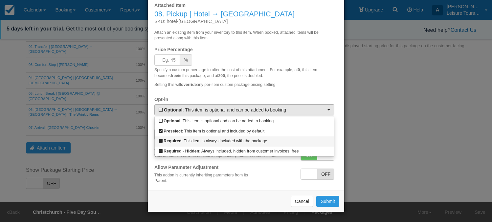
select select "R"
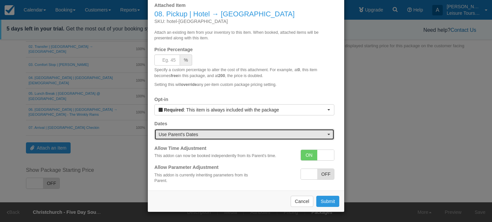
click at [241, 132] on span "Use Parent's Dates" at bounding box center [242, 134] width 167 height 7
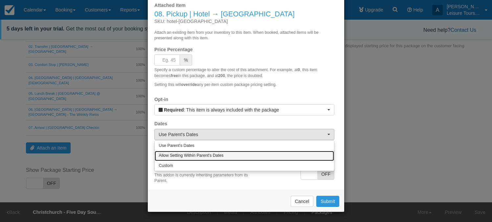
click at [230, 155] on link "Allow Setting Within Parent's Dates" at bounding box center [244, 156] width 179 height 10
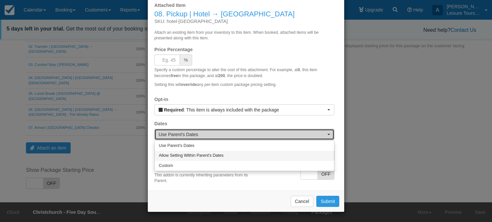
select select "1"
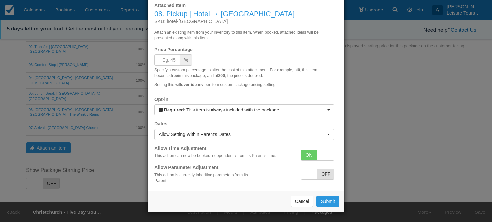
click at [325, 172] on span "OFF" at bounding box center [325, 174] width 17 height 11
checkbox input "true"
click at [330, 200] on button "Submit" at bounding box center [327, 201] width 23 height 11
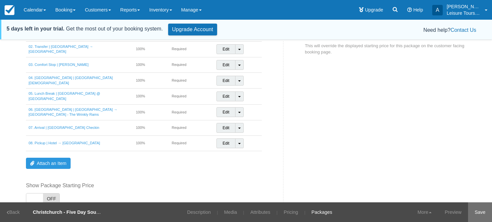
click at [476, 212] on link "Save" at bounding box center [480, 213] width 24 height 20
click at [375, 143] on div "Item Add-Ons Name Price % Opt-In Details Earnslaw & Walter Peak with Farm Show …" at bounding box center [246, 108] width 450 height 248
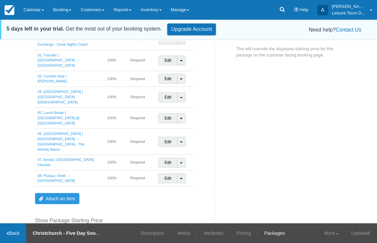
scroll to position [101, 0]
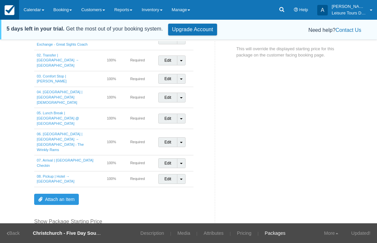
click at [5, 7] on img at bounding box center [10, 10] width 10 height 10
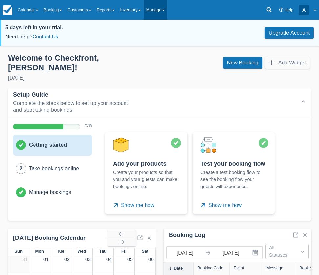
click at [168, 14] on link "Manage" at bounding box center [156, 10] width 24 height 20
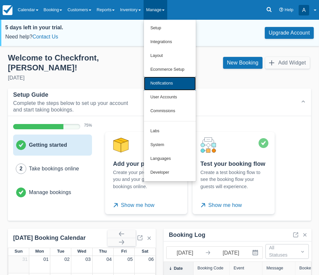
click at [174, 86] on link "Notifications" at bounding box center [170, 84] width 52 height 14
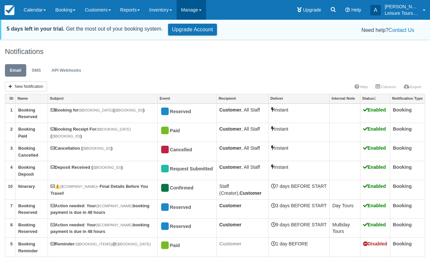
click at [194, 8] on link "Manage" at bounding box center [192, 10] width 30 height 20
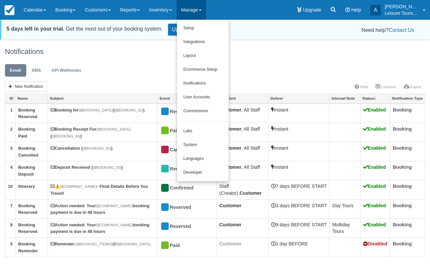
click at [146, 72] on ul "Email SMS API Webhooks" at bounding box center [143, 72] width 277 height 20
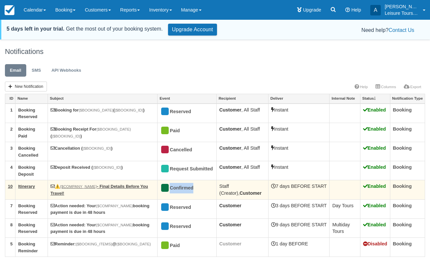
drag, startPoint x: 204, startPoint y: 190, endPoint x: 171, endPoint y: 189, distance: 32.5
click at [171, 189] on div "Confirmed" at bounding box center [184, 188] width 48 height 11
click at [141, 186] on link "⚠️ {$COMPANY_NAME} - Final Details Before You Travel!" at bounding box center [100, 190] width 98 height 12
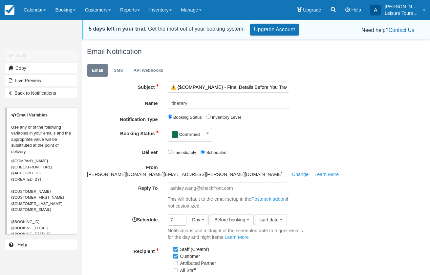
drag, startPoint x: 171, startPoint y: 88, endPoint x: 301, endPoint y: 88, distance: 129.1
click at [302, 88] on div "Subject ⚠️ {$COMPANY_NAME} - Final Details Before You Travel!" at bounding box center [243, 86] width 323 height 11
drag, startPoint x: 230, startPoint y: 149, endPoint x: 207, endPoint y: 149, distance: 22.7
click at [207, 149] on div "Immediately Scheduled" at bounding box center [229, 152] width 122 height 11
drag, startPoint x: 176, startPoint y: 214, endPoint x: 165, endPoint y: 214, distance: 11.2
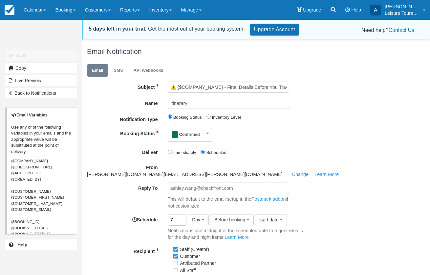
click at [165, 214] on div "7 Day Hour Day Week Month Before booking After booking Before booking start dat…" at bounding box center [237, 227] width 148 height 27
click at [183, 214] on input "6" at bounding box center [177, 219] width 19 height 11
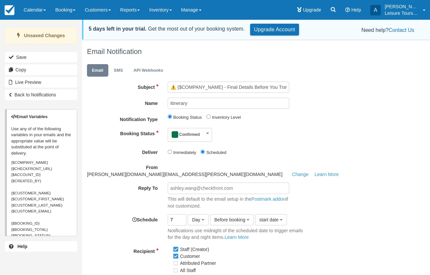
type input "7"
click at [184, 214] on input "7" at bounding box center [177, 219] width 19 height 11
click at [203, 133] on span "Confirmed" at bounding box center [188, 134] width 34 height 9
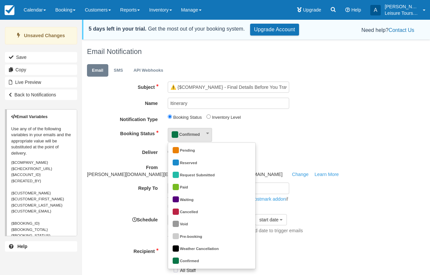
click at [229, 129] on div "Confirmed Pending Reserved Request Submitted Paid Waiting Cancelled Void Pre-bo…" at bounding box center [228, 135] width 131 height 14
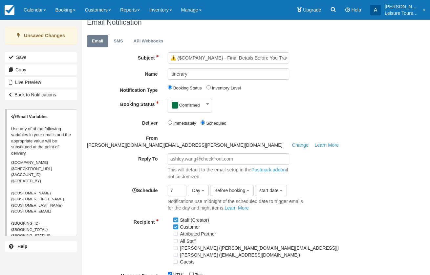
scroll to position [33, 0]
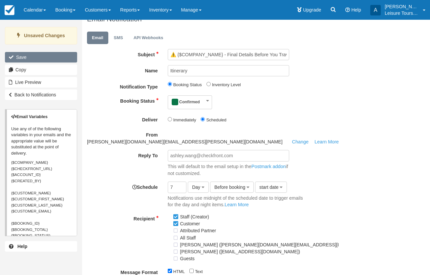
click at [30, 56] on button "Save" at bounding box center [41, 57] width 72 height 11
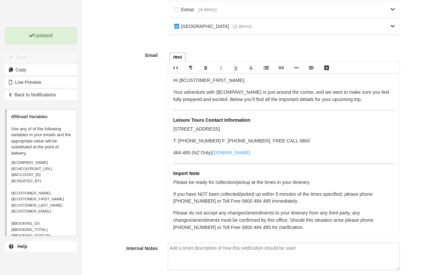
scroll to position [16, 0]
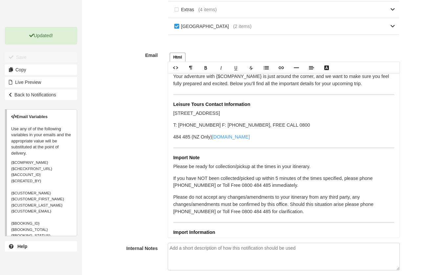
click at [204, 145] on figure at bounding box center [283, 147] width 221 height 5
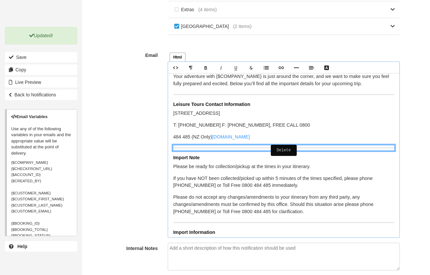
scroll to position [0, 0]
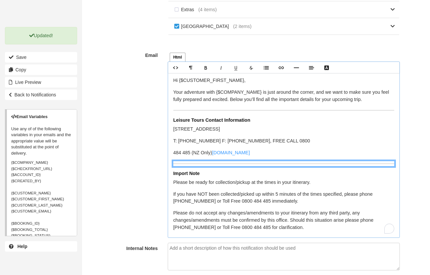
click at [180, 77] on p "Hi {$CUSTOMER_FIRST_NAME}," at bounding box center [283, 80] width 221 height 7
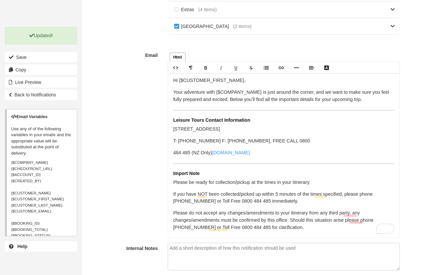
drag, startPoint x: 51, startPoint y: 115, endPoint x: 16, endPoint y: 114, distance: 34.5
click at [16, 114] on p "Email Variables Use any of of the following variables in your emails and the ap…" at bounding box center [41, 135] width 61 height 43
click at [180, 77] on p "Hi {$CUSTOMER_FIRST_NAME}," at bounding box center [283, 80] width 221 height 7
drag, startPoint x: 180, startPoint y: 74, endPoint x: 233, endPoint y: 74, distance: 52.9
click at [233, 77] on p "Hi {$CUSTOMER_FIRST_NAME}," at bounding box center [283, 80] width 221 height 7
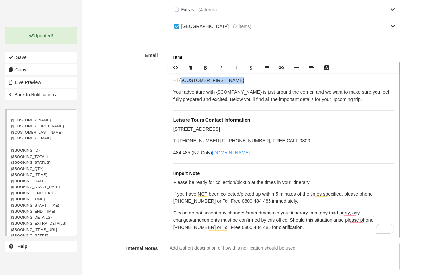
scroll to position [89, 0]
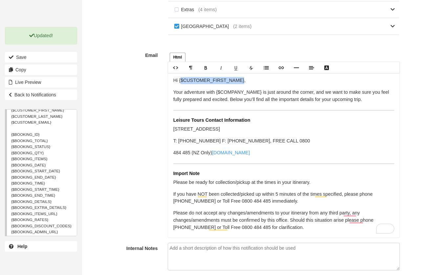
drag, startPoint x: 61, startPoint y: 170, endPoint x: 11, endPoint y: 170, distance: 50.3
click at [11, 170] on div "Email Variables Use any of of the following variables in your emails and the ap…" at bounding box center [41, 172] width 72 height 127
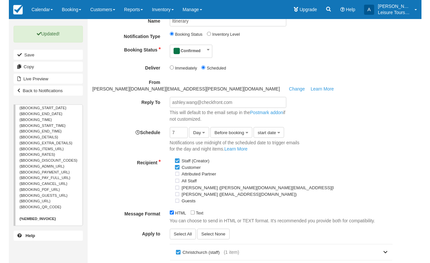
scroll to position [0, 0]
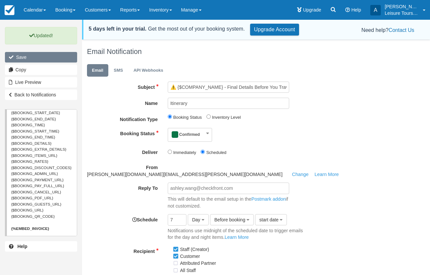
click at [43, 55] on button "Save" at bounding box center [41, 57] width 72 height 11
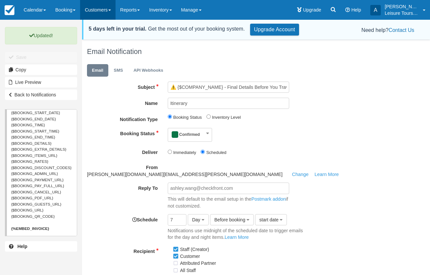
click at [98, 11] on link "Customers" at bounding box center [97, 10] width 35 height 20
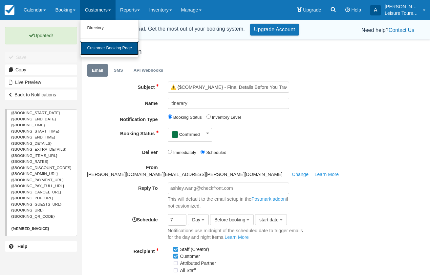
click at [117, 48] on link "Customer Booking Page" at bounding box center [109, 48] width 58 height 14
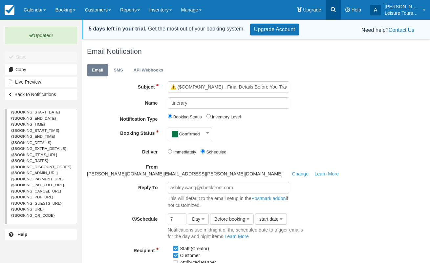
click at [334, 11] on icon at bounding box center [333, 9] width 7 height 7
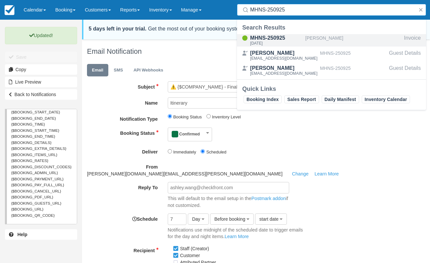
type input "MHNS-250925"
click at [278, 42] on div "Fri Sept 26 2025" at bounding box center [276, 43] width 53 height 4
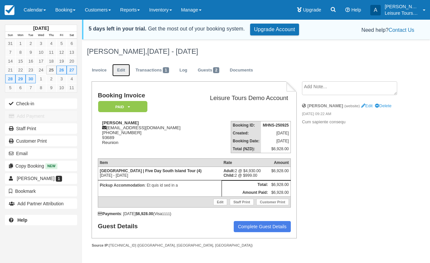
click at [123, 74] on link "Edit" at bounding box center [121, 70] width 18 height 13
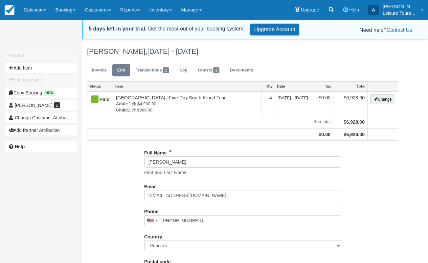
type input "(917) 769-7354"
click at [30, 67] on button "Add Item" at bounding box center [41, 68] width 72 height 11
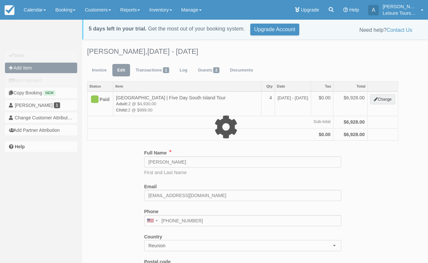
type input "0.00"
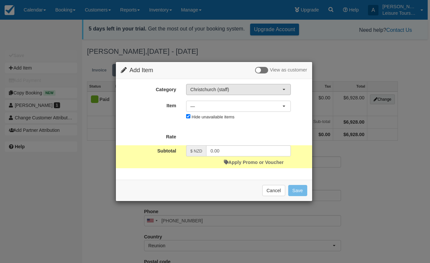
click at [239, 88] on span "Christchurch (staff)" at bounding box center [236, 89] width 92 height 7
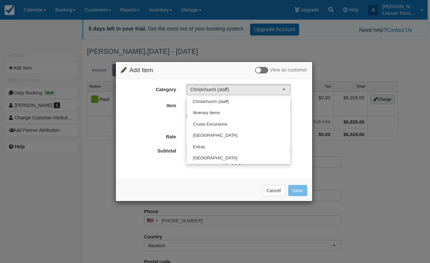
click at [161, 119] on div "Item Nothing selected — — Christchurch - Five Day South Island Tour (30) — Chri…" at bounding box center [214, 111] width 196 height 22
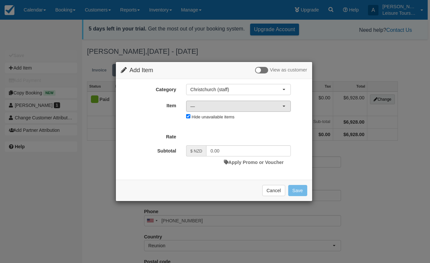
click at [213, 103] on span "—" at bounding box center [236, 106] width 92 height 7
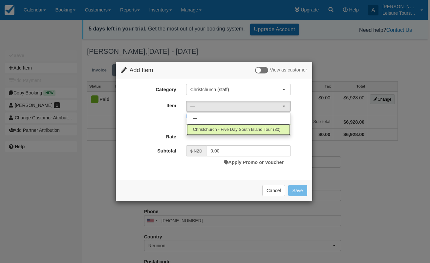
click at [217, 129] on span "Christchurch - Five Day South Island Tour (30)" at bounding box center [237, 130] width 88 height 6
select select "20"
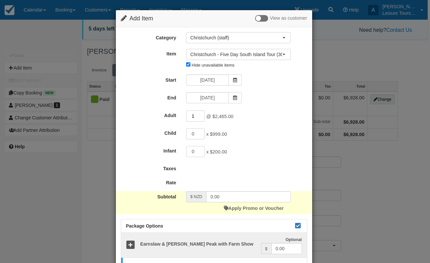
click at [201, 115] on input "1" at bounding box center [195, 116] width 19 height 11
type input "2"
click at [201, 115] on input "2" at bounding box center [195, 116] width 19 height 11
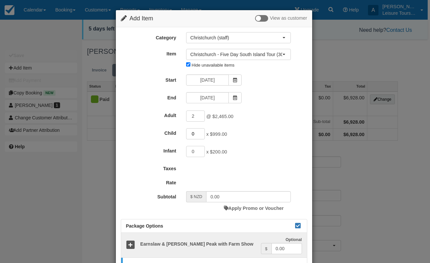
type input "1"
type input "4930.00"
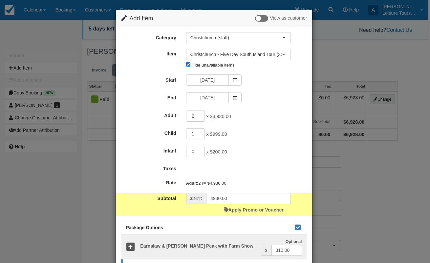
click at [201, 132] on input "1" at bounding box center [195, 133] width 19 height 11
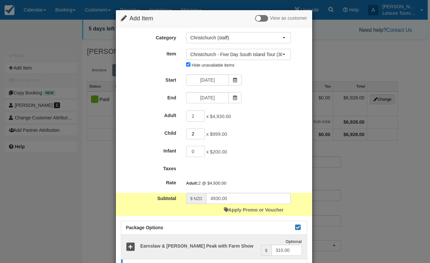
type input "2"
click at [201, 132] on input "2" at bounding box center [195, 133] width 19 height 11
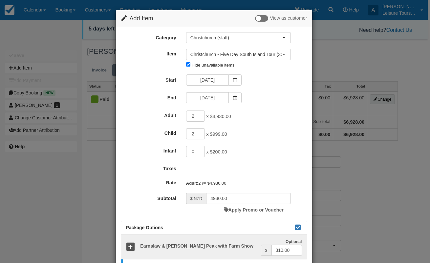
type input "6928.00"
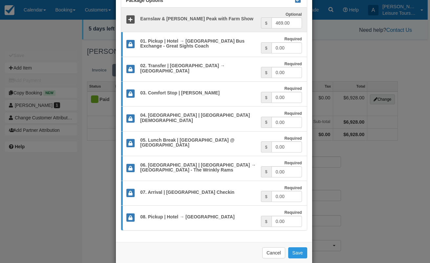
scroll to position [249, 0]
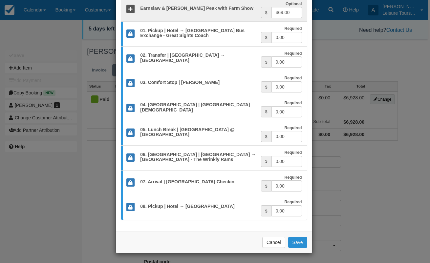
click at [298, 244] on button "Save" at bounding box center [297, 242] width 19 height 11
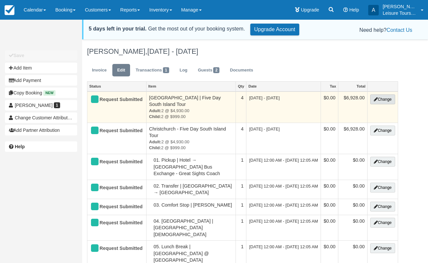
click at [383, 101] on button "Change" at bounding box center [382, 100] width 25 height 10
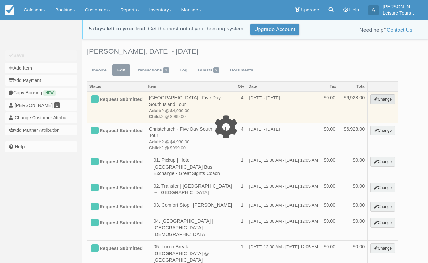
select select "5"
type input "6928.00"
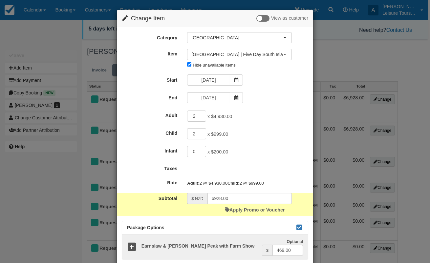
scroll to position [50, 0]
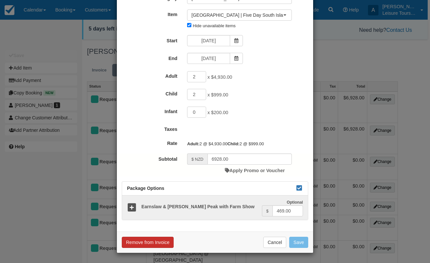
click at [159, 244] on button "Remove from Invoice" at bounding box center [148, 242] width 52 height 11
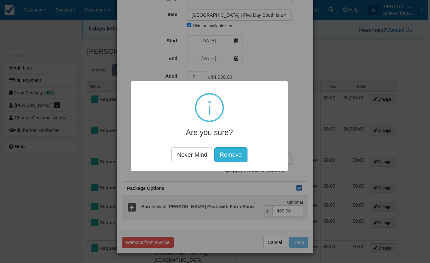
click at [238, 161] on button "Remove" at bounding box center [230, 154] width 33 height 15
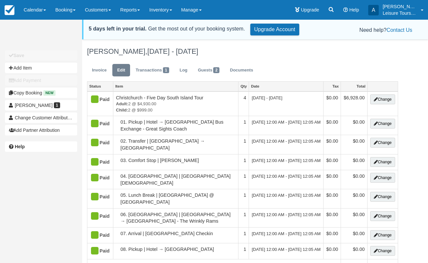
type input "[PHONE_NUMBER]"
click at [98, 74] on link "Invoice" at bounding box center [99, 70] width 25 height 13
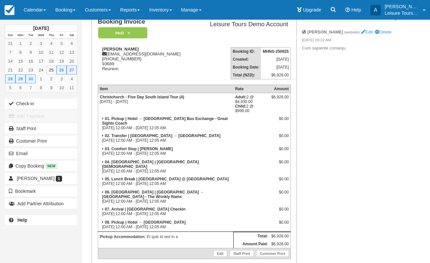
scroll to position [78, 0]
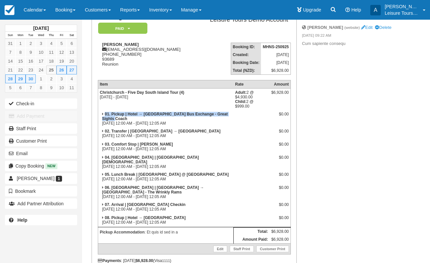
drag, startPoint x: 115, startPoint y: 120, endPoint x: 105, endPoint y: 113, distance: 12.2
click at [105, 113] on td "01. Pickup | Hotel → [GEOGRAPHIC_DATA] - Great Sights Coach [DATE] 12:00 AM - […" at bounding box center [166, 118] width 136 height 17
drag, startPoint x: 214, startPoint y: 132, endPoint x: 108, endPoint y: 132, distance: 106.1
click at [108, 132] on td "02. Transfer | [GEOGRAPHIC_DATA] → [GEOGRAPHIC_DATA][DATE] 12:00 AM - [DATE] 12…" at bounding box center [166, 133] width 136 height 13
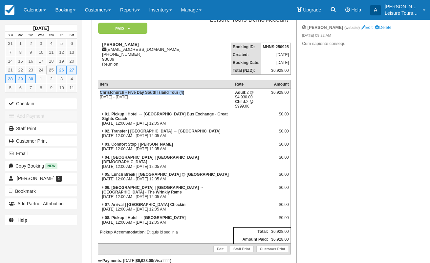
drag, startPoint x: 190, startPoint y: 95, endPoint x: 101, endPoint y: 97, distance: 90.0
click at [101, 97] on td "Christchurch - Five Day South Island Tour (4) [DATE] - [DATE]" at bounding box center [166, 100] width 136 height 22
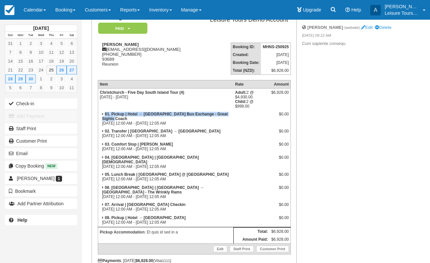
drag, startPoint x: 105, startPoint y: 114, endPoint x: 119, endPoint y: 118, distance: 14.3
click at [119, 118] on td "01. Pickup | Hotel → [GEOGRAPHIC_DATA] - Great Sights Coach [DATE] 12:00 AM - […" at bounding box center [166, 118] width 136 height 17
drag, startPoint x: 107, startPoint y: 133, endPoint x: 183, endPoint y: 133, distance: 75.5
click at [183, 133] on td "02. Transfer | Christchurch Bus Exchange → Queenstown Fri Sept 26, 2025 @ 12:00…" at bounding box center [166, 133] width 136 height 13
click at [161, 214] on td "08. Pickup | Hotel → Te Anau Fri Sept 26, 2025 @ 12:00 AM - Tue Sept 30, 2025 @…" at bounding box center [166, 220] width 136 height 13
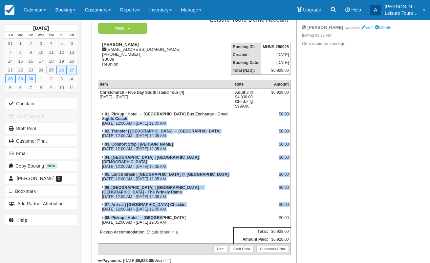
drag, startPoint x: 161, startPoint y: 214, endPoint x: 98, endPoint y: 116, distance: 116.4
click at [98, 116] on tbody "Christchurch - Five Day South Island Tour (4) Fri Sept 26 2025 - Tue Sept 30 20…" at bounding box center [194, 172] width 193 height 166
click at [119, 118] on td "01. Pickup | Hotel → Christchurch Bus Exchange - Great Sights Coach Fri Sept 26…" at bounding box center [166, 118] width 136 height 17
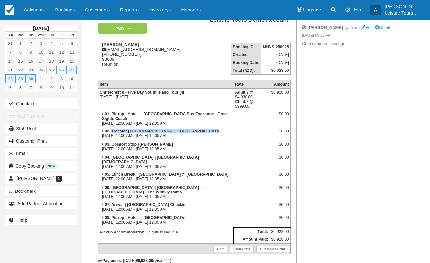
drag, startPoint x: 112, startPoint y: 131, endPoint x: 205, endPoint y: 131, distance: 92.9
click at [205, 130] on strong "02. Transfer | [GEOGRAPHIC_DATA] → [GEOGRAPHIC_DATA]" at bounding box center [163, 131] width 116 height 5
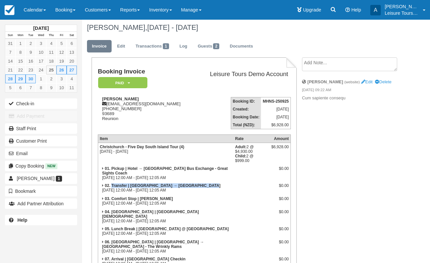
scroll to position [0, 0]
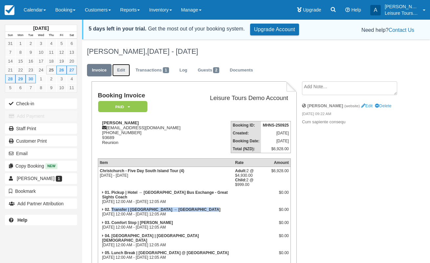
click at [120, 73] on link "Edit" at bounding box center [121, 70] width 18 height 13
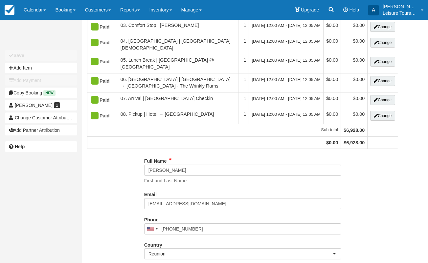
scroll to position [136, 0]
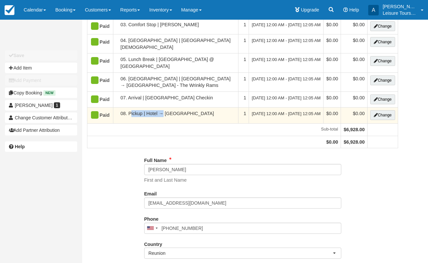
drag, startPoint x: 131, startPoint y: 151, endPoint x: 164, endPoint y: 149, distance: 33.2
click at [164, 124] on td "08. Pickup | Hotel → [GEOGRAPHIC_DATA]" at bounding box center [175, 116] width 125 height 16
click at [383, 120] on button "Change" at bounding box center [382, 115] width 25 height 10
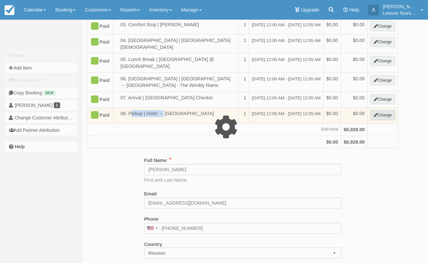
select select "7"
type input "0.00"
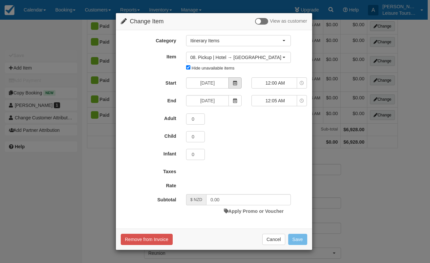
click at [237, 83] on icon at bounding box center [235, 83] width 5 height 5
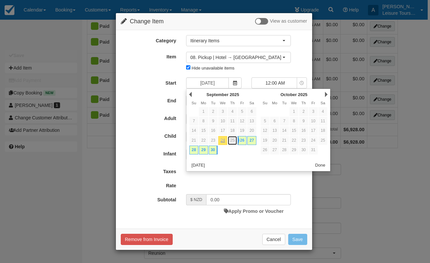
click at [232, 142] on link "25" at bounding box center [232, 140] width 9 height 9
type input "09/25/25"
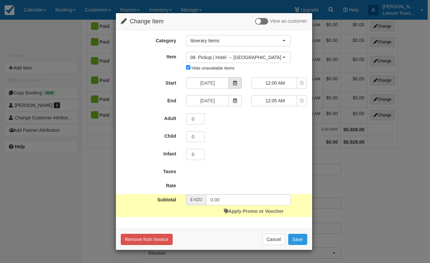
click at [237, 81] on icon at bounding box center [235, 83] width 5 height 5
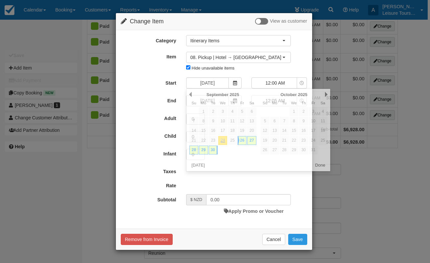
click at [240, 176] on form "Category Itinerary Items Christchurch (staff) Itinerary Items Cruise Excursions…" at bounding box center [214, 126] width 187 height 182
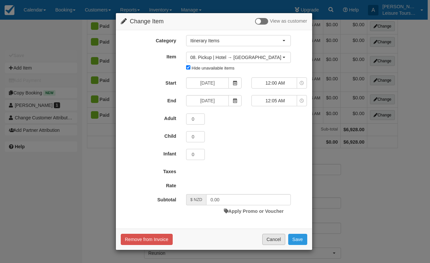
click at [269, 234] on button "Cancel" at bounding box center [273, 239] width 23 height 11
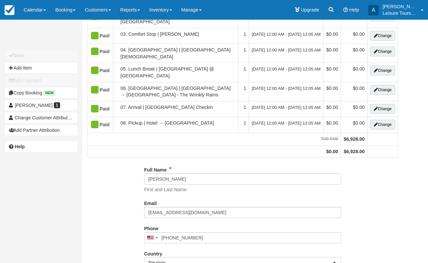
scroll to position [125, 0]
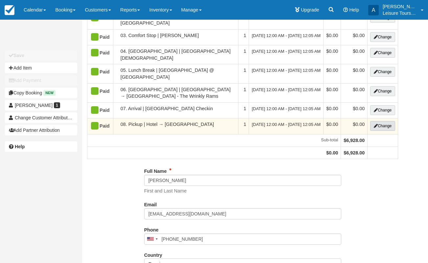
click at [377, 131] on button "Change" at bounding box center [382, 126] width 25 height 10
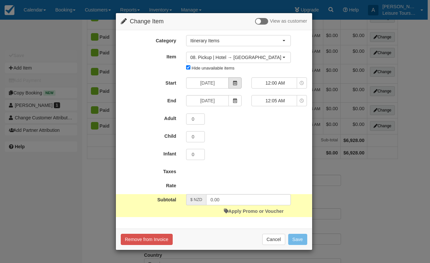
click at [235, 82] on icon at bounding box center [235, 83] width 5 height 5
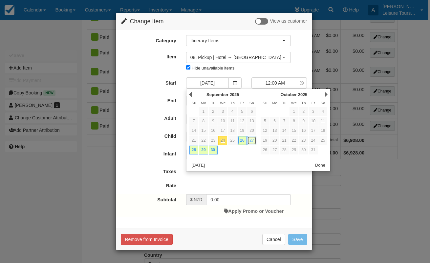
click at [253, 138] on link "27" at bounding box center [251, 140] width 9 height 9
type input "09/27/25"
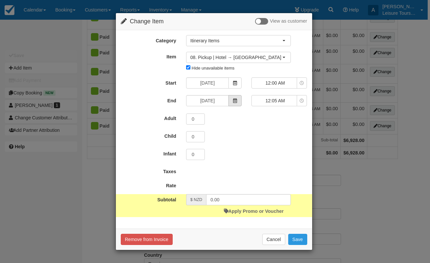
click at [238, 103] on span at bounding box center [235, 100] width 13 height 11
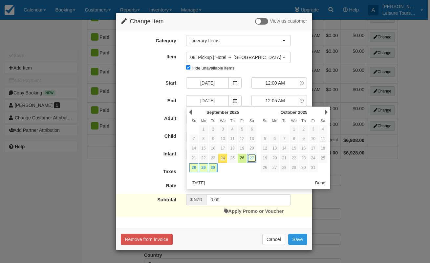
click at [253, 156] on link "27" at bounding box center [251, 158] width 9 height 9
type input "09/27/25"
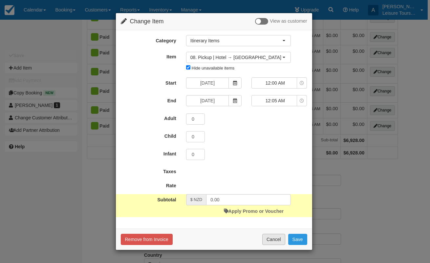
click at [269, 240] on button "Cancel" at bounding box center [273, 239] width 23 height 11
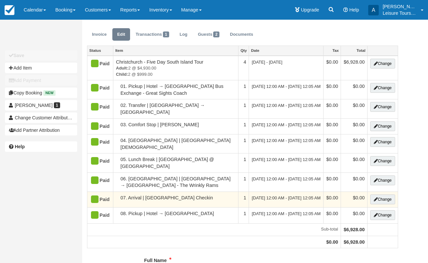
scroll to position [0, 0]
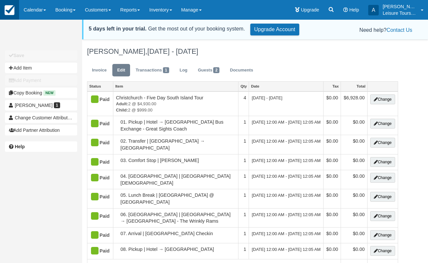
click at [12, 9] on img at bounding box center [10, 10] width 10 height 10
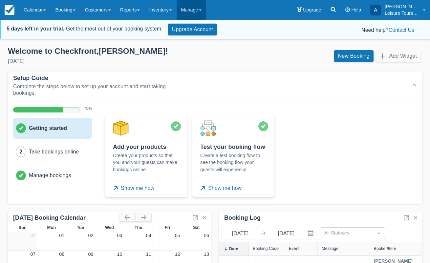
click at [201, 11] on link "Manage" at bounding box center [192, 10] width 30 height 20
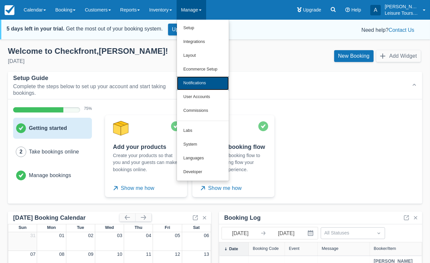
click at [209, 81] on link "Notifications" at bounding box center [203, 84] width 52 height 14
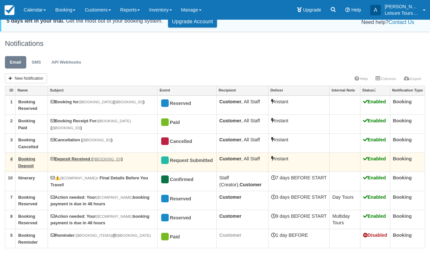
scroll to position [9, 0]
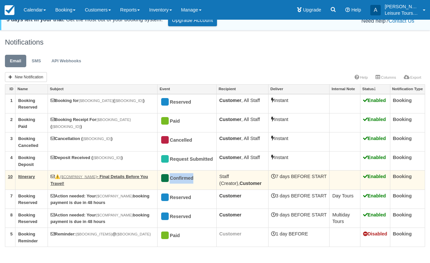
drag, startPoint x: 202, startPoint y: 179, endPoint x: 172, endPoint y: 180, distance: 30.2
click at [172, 180] on div "Confirmed" at bounding box center [184, 178] width 48 height 11
click at [142, 176] on link "⚠️ {$COMPANY_NAME} - Final Details Before You Travel!" at bounding box center [100, 180] width 98 height 12
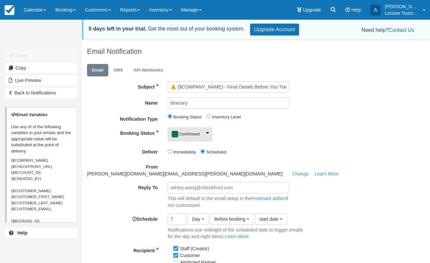
click at [195, 136] on div "Confirmed" at bounding box center [185, 134] width 29 height 9
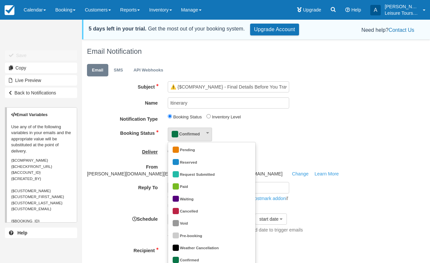
click at [123, 150] on label "Deliver" at bounding box center [122, 150] width 81 height 9
click at [168, 150] on input "Deliver" at bounding box center [170, 151] width 4 height 4
radio input "true"
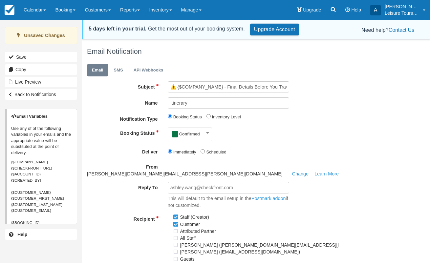
click at [205, 150] on span "Scheduled" at bounding box center [215, 151] width 29 height 5
click at [201, 152] on input "Scheduled" at bounding box center [203, 151] width 4 height 4
radio input "true"
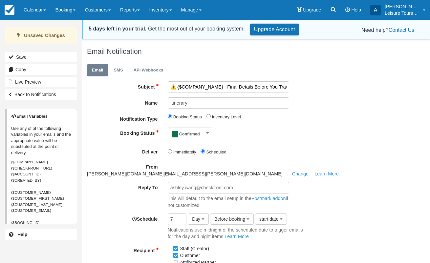
drag, startPoint x: 173, startPoint y: 87, endPoint x: 275, endPoint y: 89, distance: 101.2
click at [274, 88] on input "⚠️ {$COMPANY_NAME} - Final Details Before You Travel!" at bounding box center [229, 86] width 122 height 11
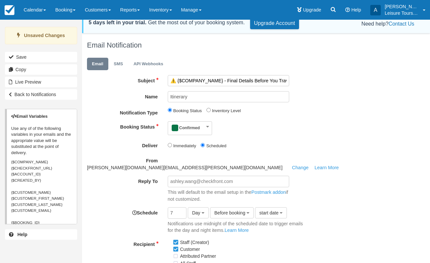
scroll to position [9, 0]
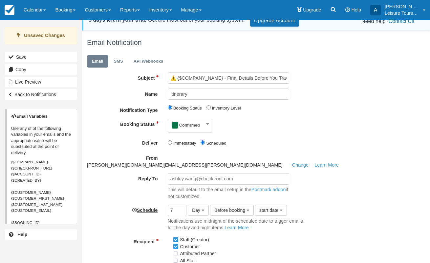
drag, startPoint x: 162, startPoint y: 203, endPoint x: 132, endPoint y: 204, distance: 30.6
click at [132, 205] on label "Schedule" at bounding box center [122, 209] width 81 height 9
click at [215, 208] on span "Before booking" at bounding box center [229, 210] width 31 height 5
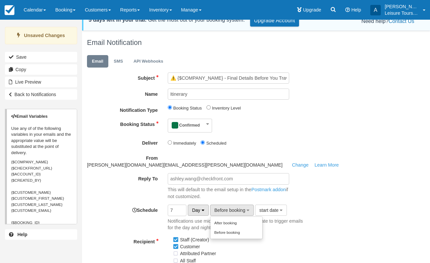
click at [201, 205] on button "Day" at bounding box center [198, 210] width 21 height 11
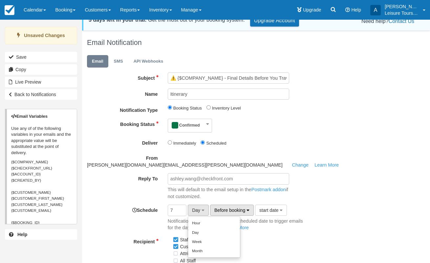
click at [225, 208] on span "Before booking" at bounding box center [229, 210] width 31 height 5
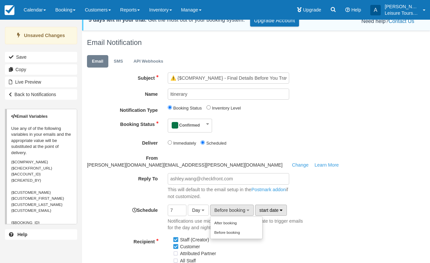
click at [274, 208] on span "start date" at bounding box center [268, 210] width 19 height 5
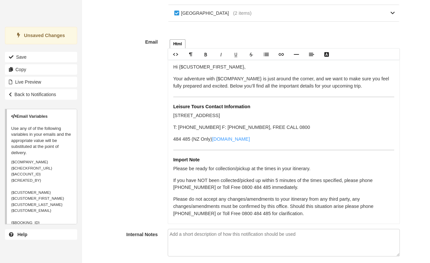
scroll to position [400, 0]
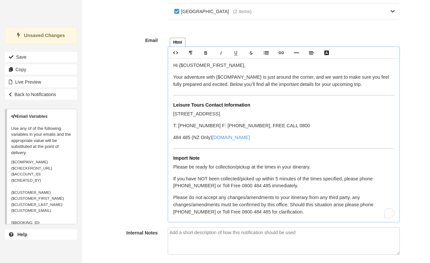
drag, startPoint x: 253, startPoint y: 99, endPoint x: 201, endPoint y: 100, distance: 51.6
click at [201, 102] on h5 "Leisure Tours Contact Information" at bounding box center [283, 105] width 221 height 6
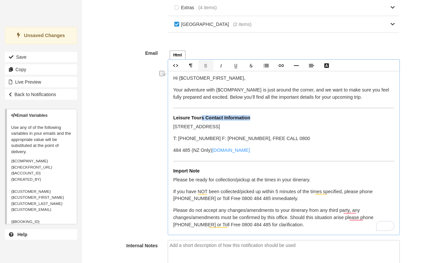
scroll to position [0, 0]
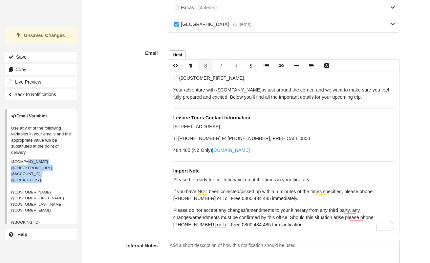
drag, startPoint x: 14, startPoint y: 161, endPoint x: 32, endPoint y: 188, distance: 32.5
click at [32, 188] on div "Email Variables Use any of of the following variables in your emails and the ap…" at bounding box center [41, 167] width 72 height 116
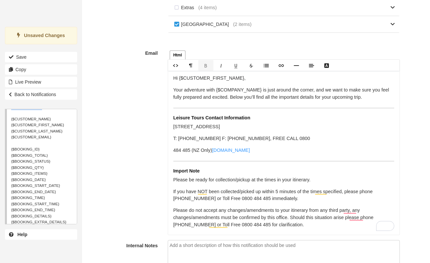
scroll to position [81, 0]
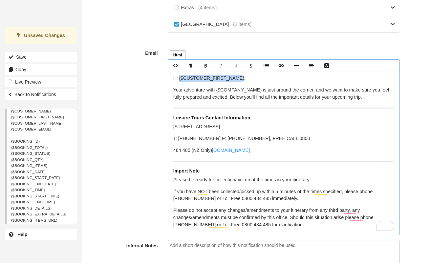
drag, startPoint x: 179, startPoint y: 72, endPoint x: 235, endPoint y: 74, distance: 55.8
click at [235, 75] on p "Hi {$CUSTOMER_FIRST_NAME}," at bounding box center [283, 78] width 221 height 7
drag, startPoint x: 13, startPoint y: 178, endPoint x: 57, endPoint y: 179, distance: 44.0
click at [57, 179] on span "{$BOOKING_ID} {$BOOKING_TOTAL} {$BOOKING_STATUS} {$BOOKING_QTY} {$BOOKING_ITEMS…" at bounding box center [41, 217] width 60 height 156
drag, startPoint x: 61, startPoint y: 179, endPoint x: 14, endPoint y: 179, distance: 46.6
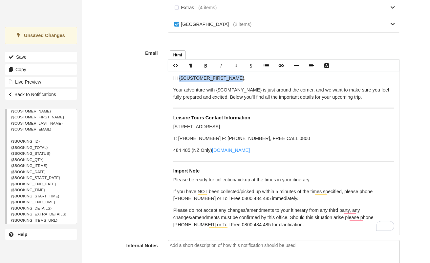
click at [14, 179] on div "Email Variables Use any of of the following variables in your emails and the ap…" at bounding box center [41, 167] width 72 height 116
click at [258, 87] on p "Your adventure with {$COMPANY_NAME} is just around the corner, and we want to m…" at bounding box center [283, 94] width 221 height 14
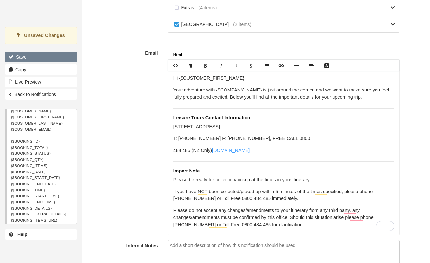
click at [22, 55] on button "Save" at bounding box center [41, 57] width 72 height 11
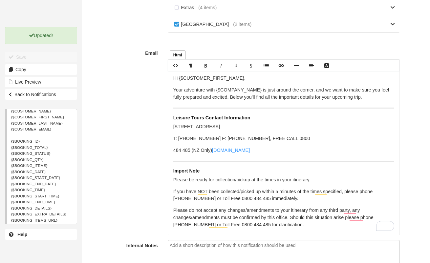
scroll to position [0, 0]
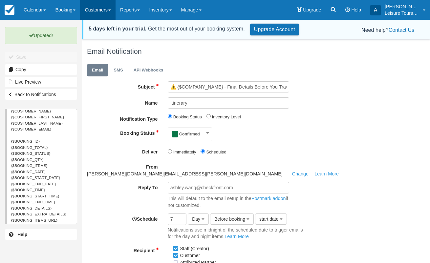
click at [105, 12] on link "Customers" at bounding box center [97, 10] width 35 height 20
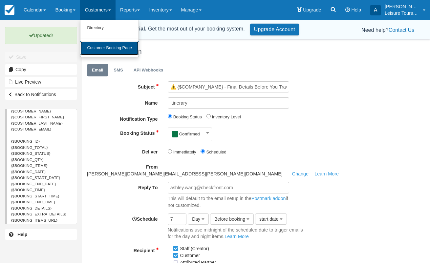
click at [110, 47] on link "Customer Booking Page" at bounding box center [109, 48] width 58 height 14
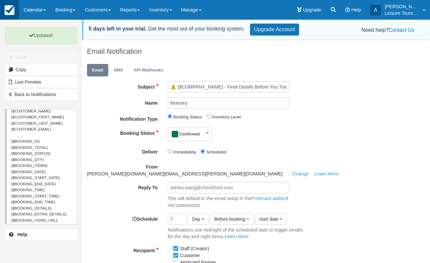
click at [14, 11] on link at bounding box center [9, 10] width 19 height 20
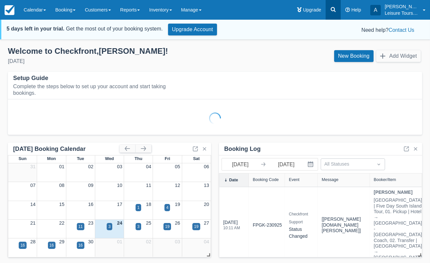
click at [333, 7] on icon at bounding box center [333, 9] width 7 height 7
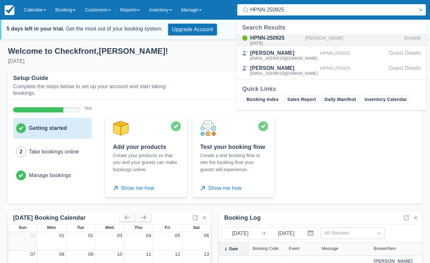
type input "HPNN-250925"
click at [267, 39] on div "HPNN-250925" at bounding box center [276, 38] width 53 height 8
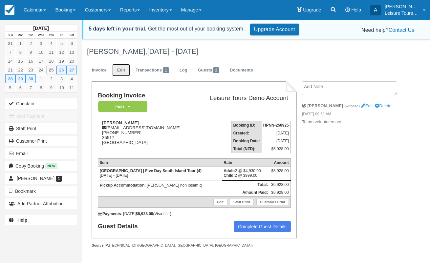
click at [123, 71] on link "Edit" at bounding box center [121, 70] width 18 height 13
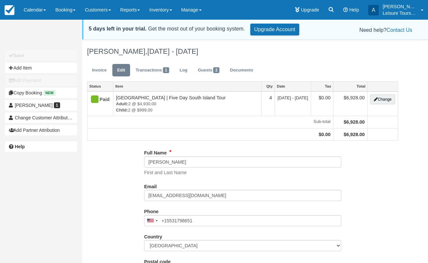
type input "(553) 179-8651"
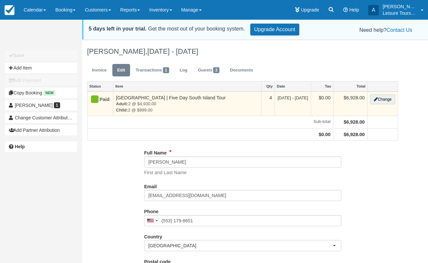
click at [385, 105] on td "Change" at bounding box center [383, 104] width 31 height 25
click at [386, 101] on button "Change" at bounding box center [382, 100] width 25 height 10
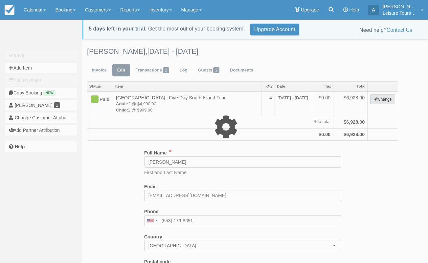
type input "6928.00"
select select "5"
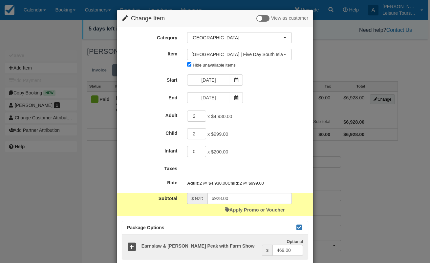
scroll to position [50, 0]
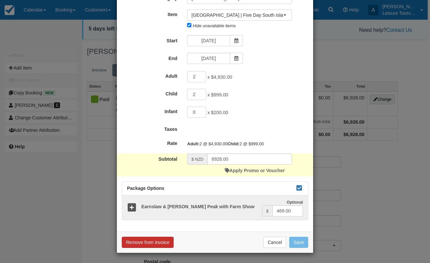
click at [154, 242] on button "Remove from Invoice" at bounding box center [148, 242] width 52 height 11
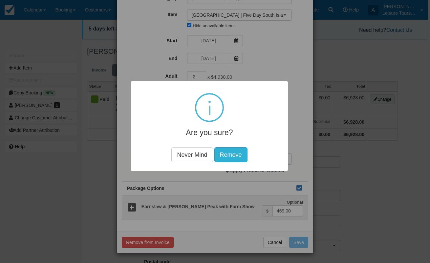
click at [237, 153] on button "Remove" at bounding box center [230, 154] width 33 height 15
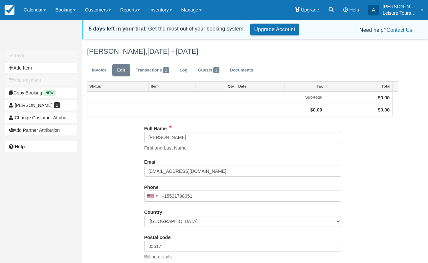
type input "(553) 179-8651"
click at [46, 69] on button "Add Item" at bounding box center [41, 68] width 72 height 11
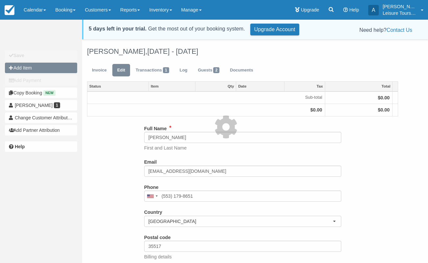
type input "0.00"
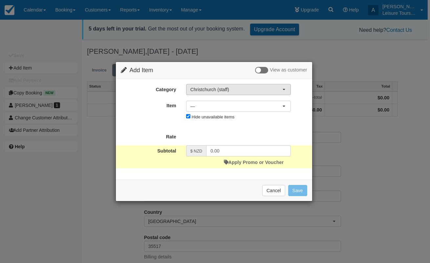
click at [242, 88] on span "Christchurch (staff)" at bounding box center [236, 89] width 92 height 7
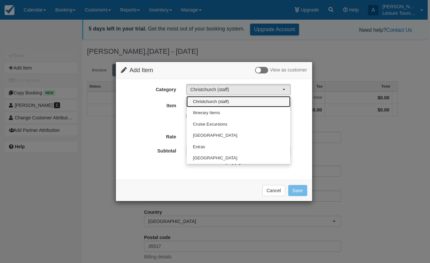
click at [225, 101] on span "Christchurch (staff)" at bounding box center [211, 102] width 36 height 6
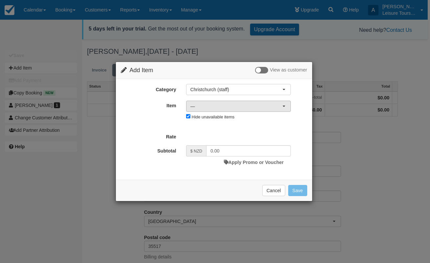
click at [226, 105] on span "—" at bounding box center [236, 106] width 92 height 7
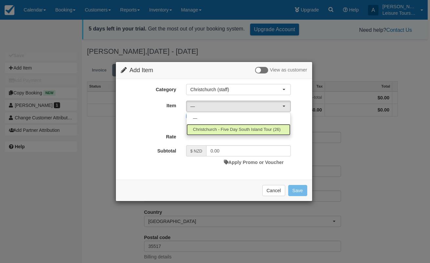
click at [217, 129] on span "Christchurch - Five Day South Island Tour (26)" at bounding box center [237, 130] width 88 height 6
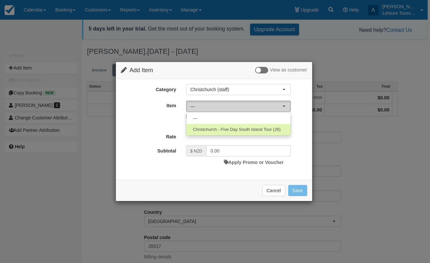
select select "20"
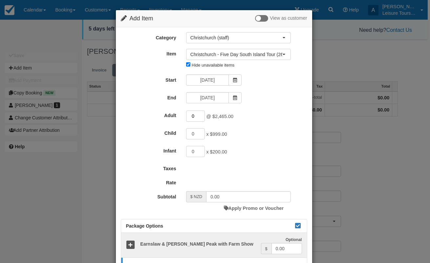
click at [202, 113] on input "0" at bounding box center [195, 116] width 19 height 11
click at [200, 115] on input "1" at bounding box center [195, 116] width 19 height 11
type input "2"
click at [200, 115] on input "2" at bounding box center [195, 116] width 19 height 11
click at [201, 134] on input "1" at bounding box center [195, 133] width 19 height 11
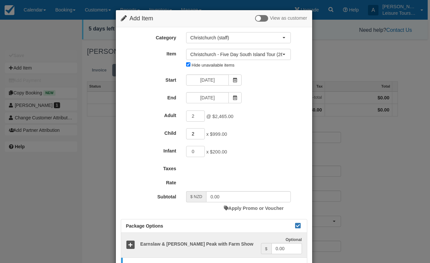
type input "2"
click at [201, 134] on input "2" at bounding box center [195, 133] width 19 height 11
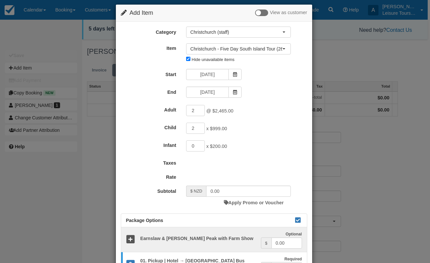
type input "6928.00"
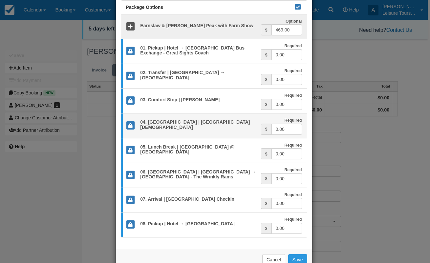
scroll to position [249, 0]
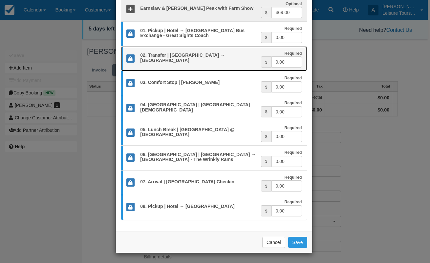
drag, startPoint x: 175, startPoint y: 63, endPoint x: 134, endPoint y: 56, distance: 41.6
click at [135, 56] on h5 "02. Transfer | [GEOGRAPHIC_DATA] → [GEOGRAPHIC_DATA]" at bounding box center [197, 58] width 125 height 10
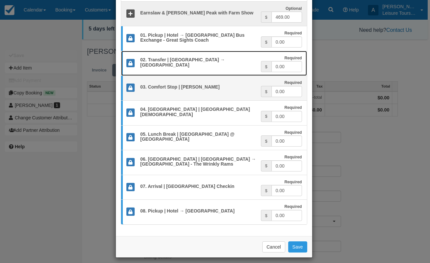
scroll to position [249, 0]
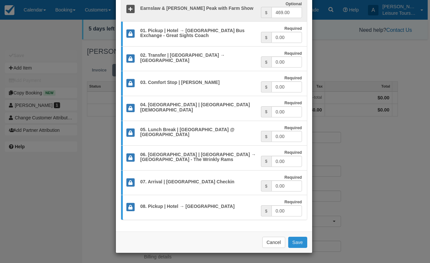
click at [300, 242] on button "Save" at bounding box center [297, 242] width 19 height 11
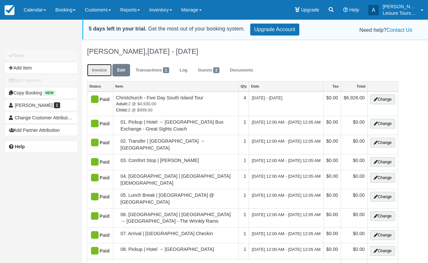
click at [95, 74] on link "Invoice" at bounding box center [99, 70] width 25 height 13
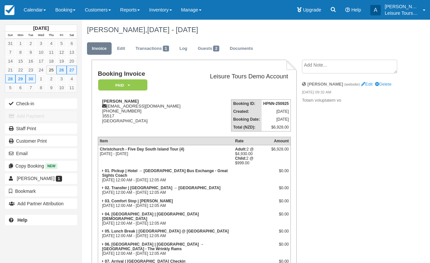
scroll to position [24, 0]
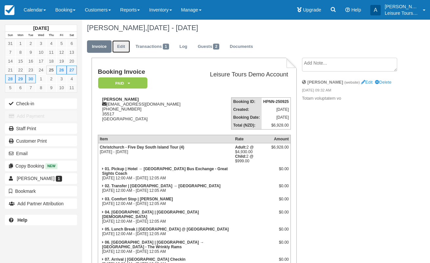
click at [123, 48] on link "Edit" at bounding box center [121, 46] width 18 height 13
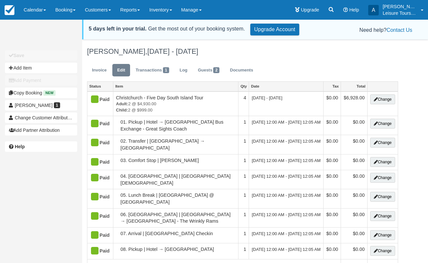
type input "(553) 179-8651"
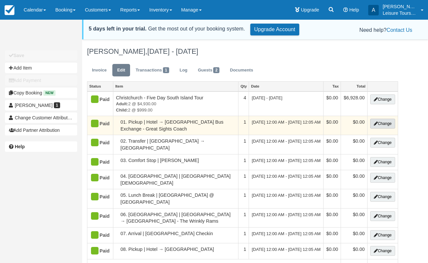
click at [383, 129] on button "Change" at bounding box center [382, 124] width 25 height 10
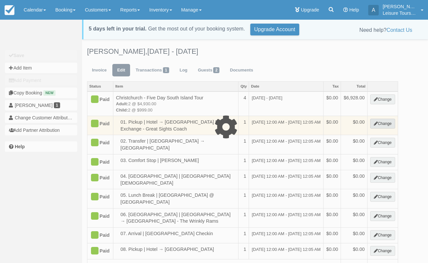
type input "0.00"
select select "7"
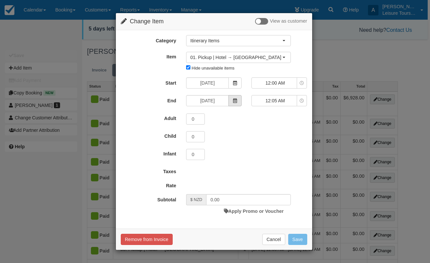
click at [235, 103] on span at bounding box center [235, 100] width 13 height 11
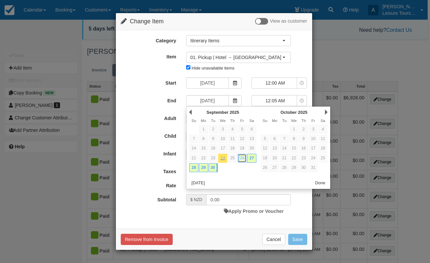
click at [243, 158] on link "26" at bounding box center [242, 158] width 9 height 9
type input "09/26/25"
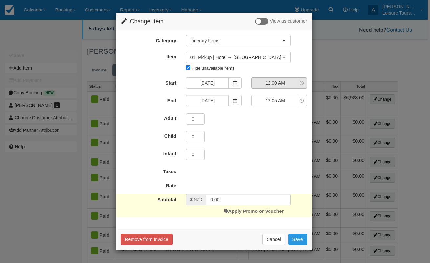
click at [302, 81] on icon "button" at bounding box center [302, 83] width 4 height 4
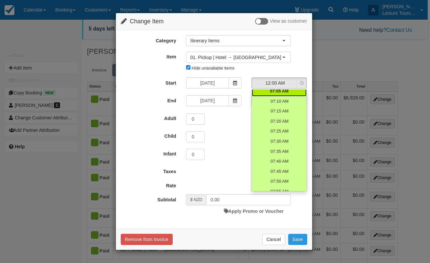
scroll to position [848, 0]
click at [277, 91] on span "07:00 AM" at bounding box center [279, 90] width 19 height 6
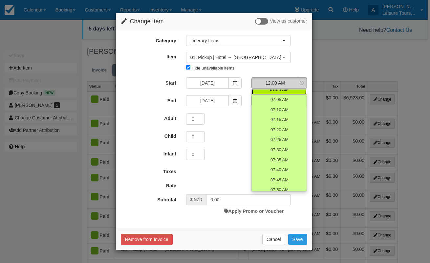
select select "07:00"
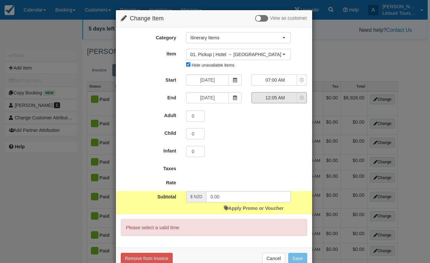
click at [298, 100] on button "12:05 AM" at bounding box center [280, 97] width 56 height 11
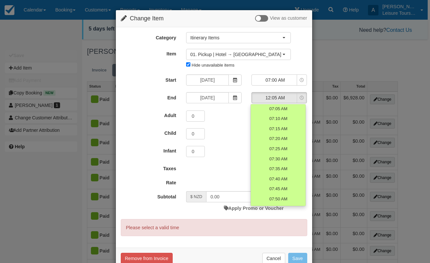
scroll to position [844, 0]
click at [269, 138] on span "07:20 AM" at bounding box center [278, 139] width 19 height 6
select select "07:20"
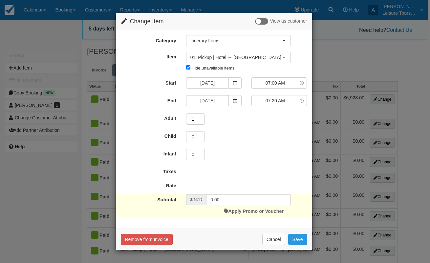
click at [202, 118] on input "1" at bounding box center [195, 119] width 19 height 11
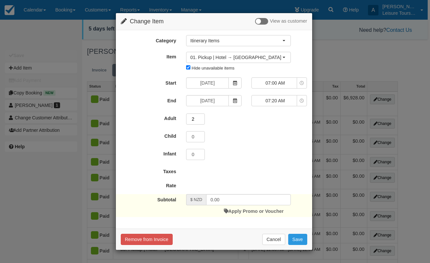
type input "2"
click at [202, 118] on input "2" at bounding box center [195, 119] width 19 height 11
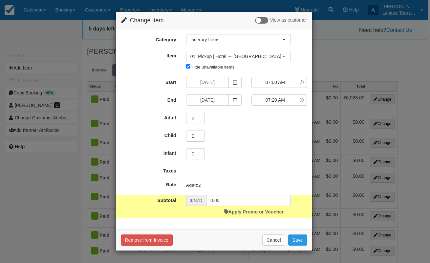
click at [204, 136] on input "0" at bounding box center [195, 136] width 19 height 11
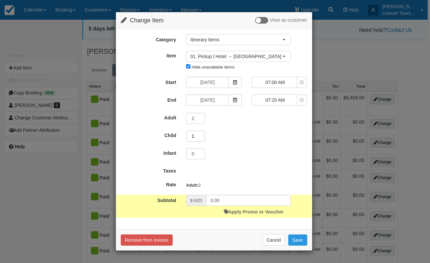
click at [203, 135] on input "1" at bounding box center [195, 136] width 19 height 11
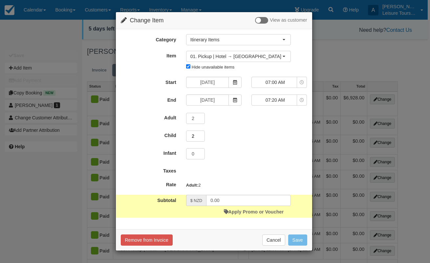
type input "2"
click at [203, 135] on input "2" at bounding box center [195, 136] width 19 height 11
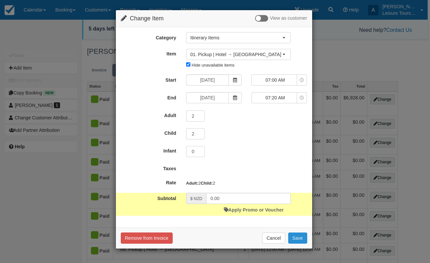
click at [297, 244] on button "Save" at bounding box center [297, 238] width 19 height 11
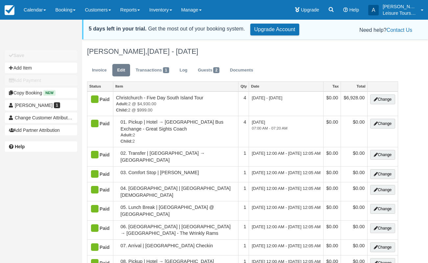
type input "(553) 179-8651"
click at [98, 67] on link "Invoice" at bounding box center [99, 70] width 25 height 13
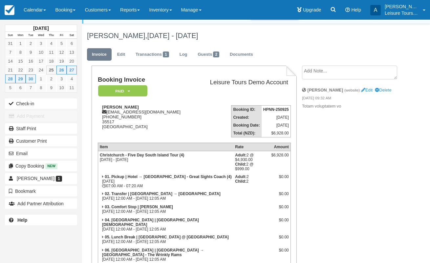
scroll to position [17, 0]
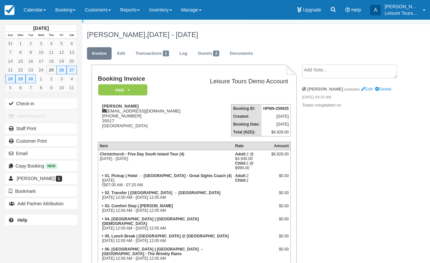
drag, startPoint x: 146, startPoint y: 189, endPoint x: 101, endPoint y: 184, distance: 46.2
click at [101, 184] on td "01. Pickup | Hotel → [GEOGRAPHIC_DATA] Bus Exchange - Great Sights Coach (4) [D…" at bounding box center [166, 180] width 136 height 17
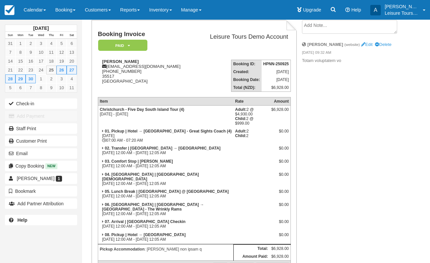
scroll to position [96, 0]
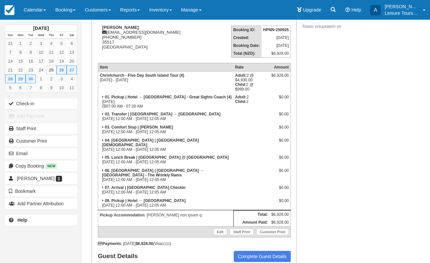
click at [215, 120] on td "02. Transfer | [GEOGRAPHIC_DATA] → [GEOGRAPHIC_DATA][DATE] 12:00 AM - [DATE] 12…" at bounding box center [166, 116] width 136 height 13
